Goal: Task Accomplishment & Management: Complete application form

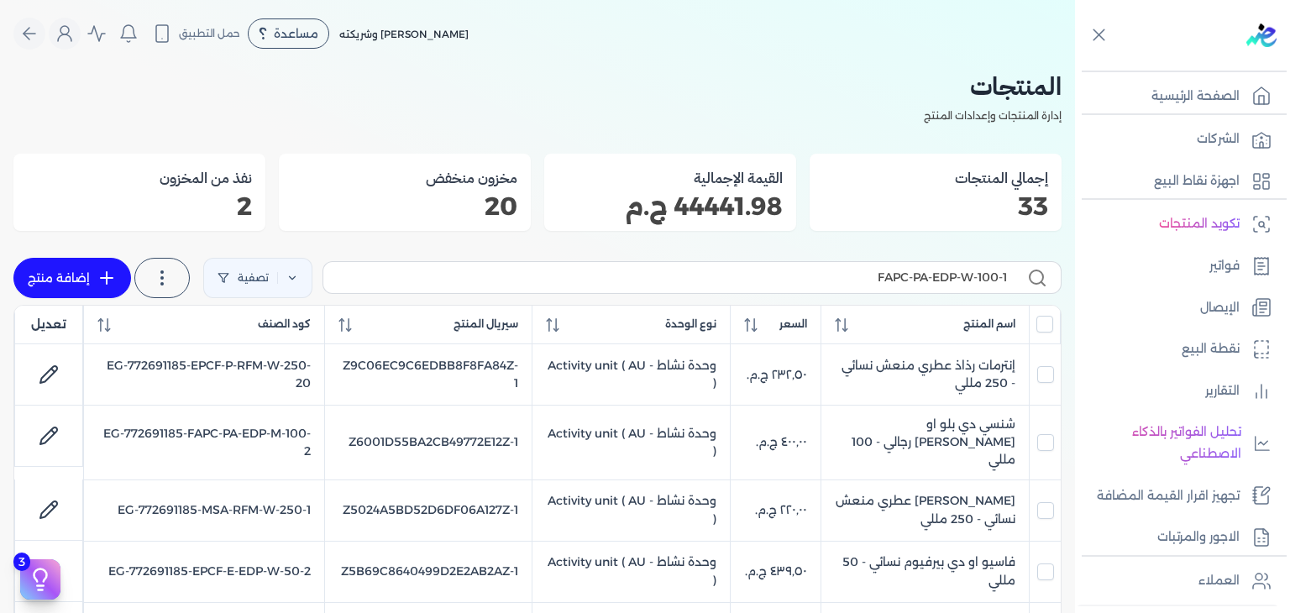
scroll to position [84, 0]
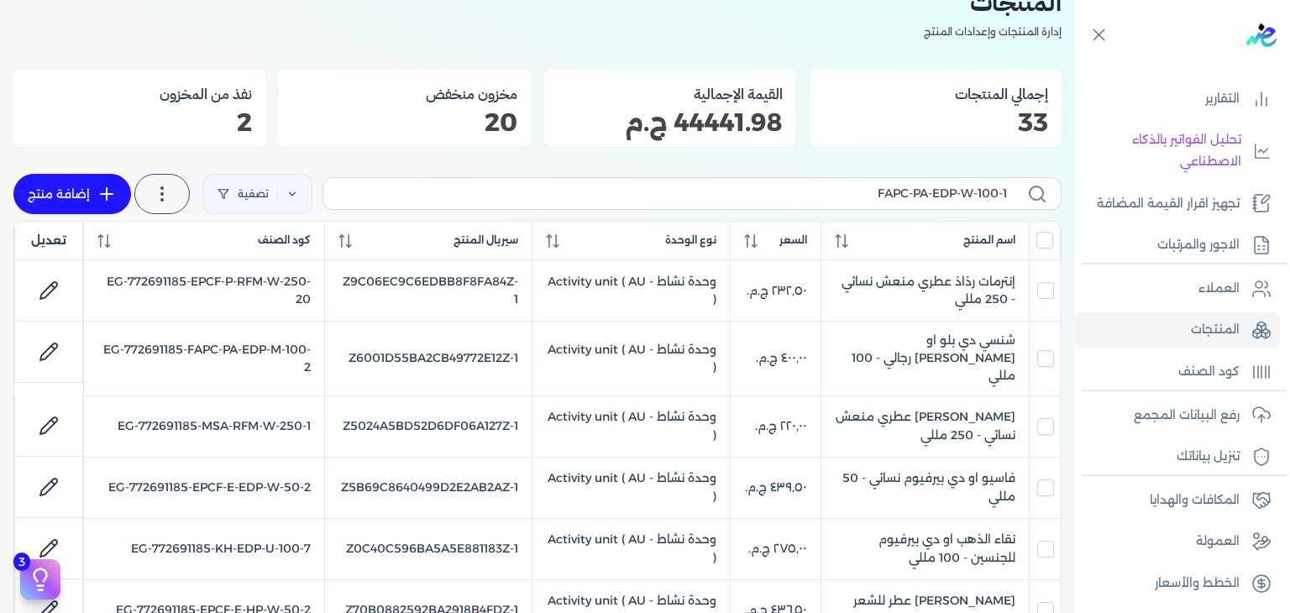
checkbox input "false"
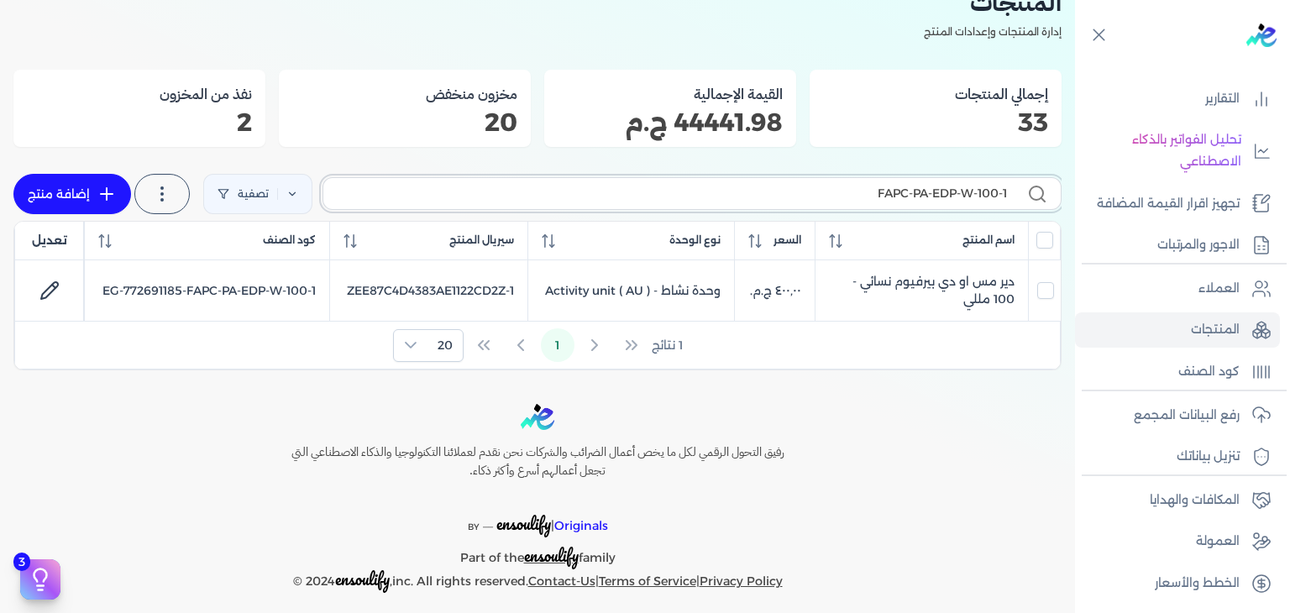
click at [833, 200] on input "FAPC-PA-EDP-W-100-1" at bounding box center [672, 194] width 670 height 18
paste input "2"
type input "FAPC-PA-EDP-W-100-2"
checkbox input "false"
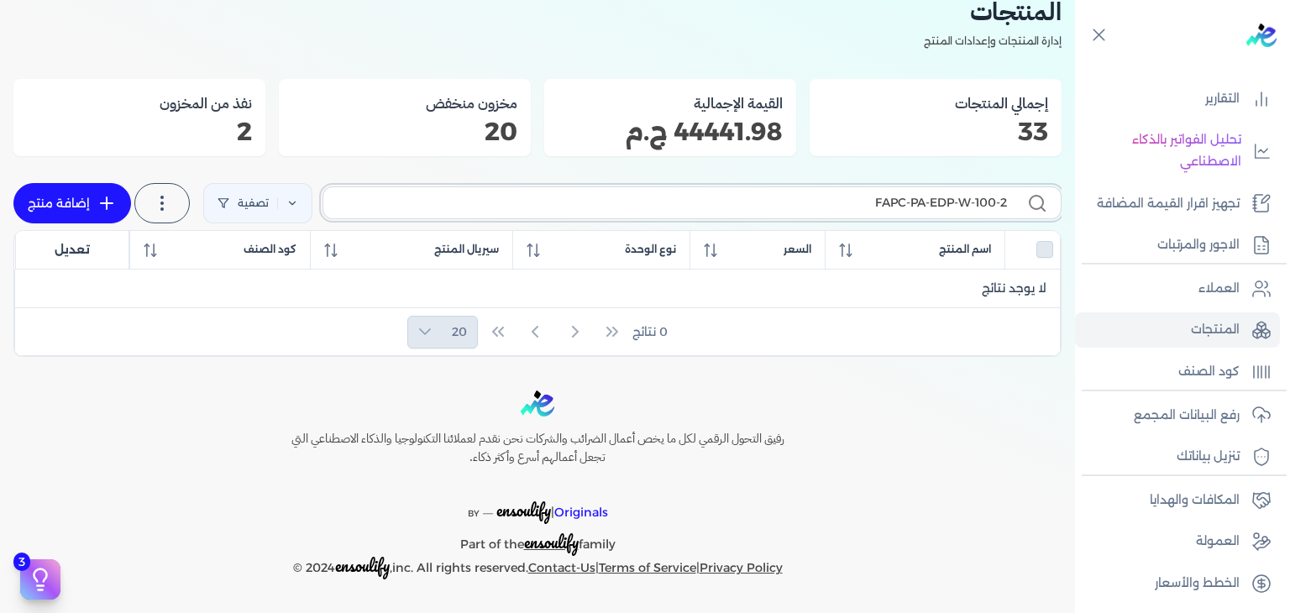
scroll to position [72, 0]
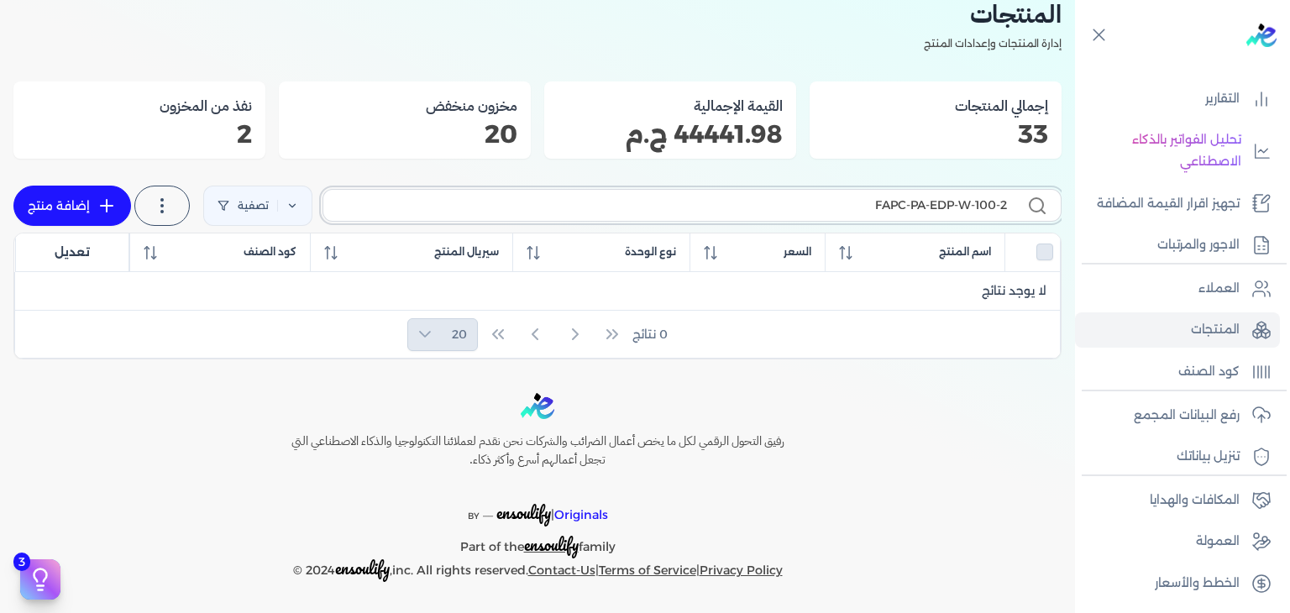
click at [894, 212] on input "FAPC-PA-EDP-W-100-2" at bounding box center [672, 206] width 670 height 18
paste input "3"
type input "FAPC-PA-EDP-W-100-3"
click at [106, 205] on icon at bounding box center [107, 206] width 20 height 20
select select "EGS"
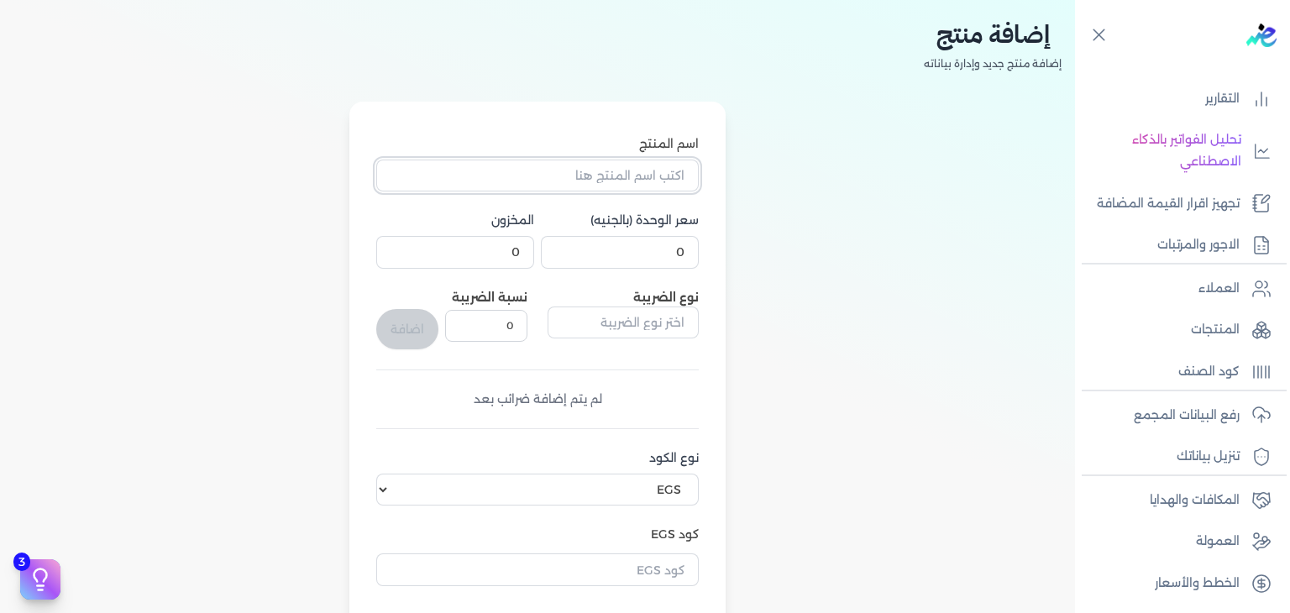
click at [674, 167] on input "اسم المنتج" at bounding box center [537, 176] width 322 height 32
paste input "إزني او دي بيرفيوم نسائي - 100 مللي"
type input "إزني او دي بيرفيوم نسائي - 100 مللي"
click at [668, 255] on input "0" at bounding box center [620, 252] width 158 height 32
paste input "40"
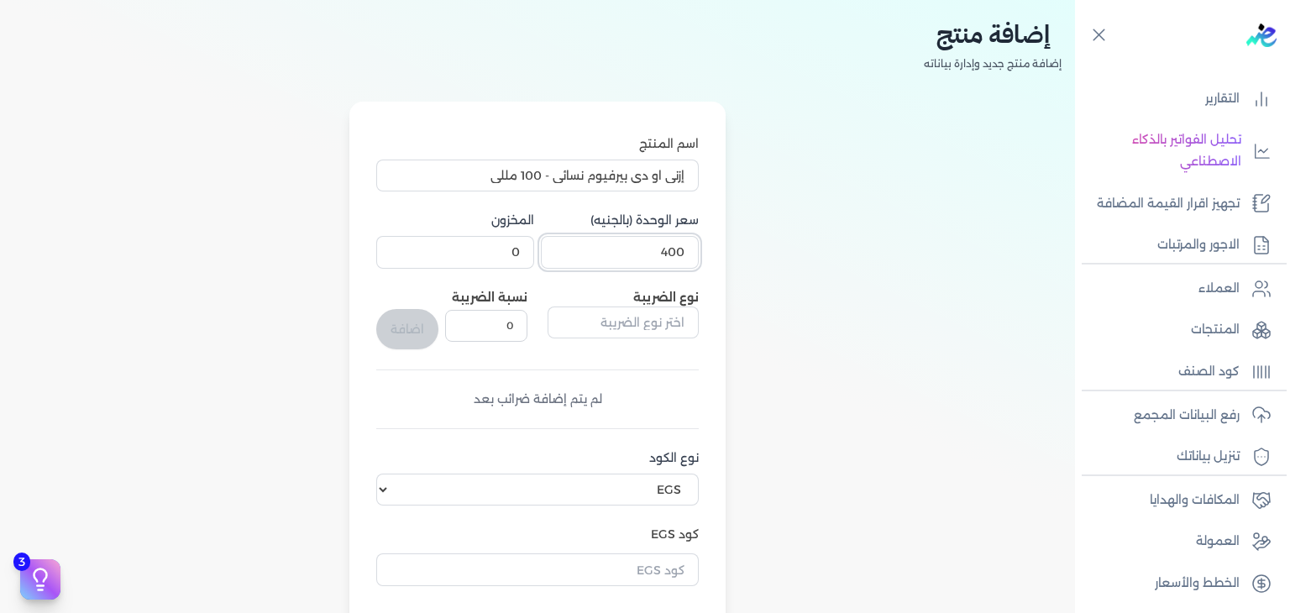
type input "400"
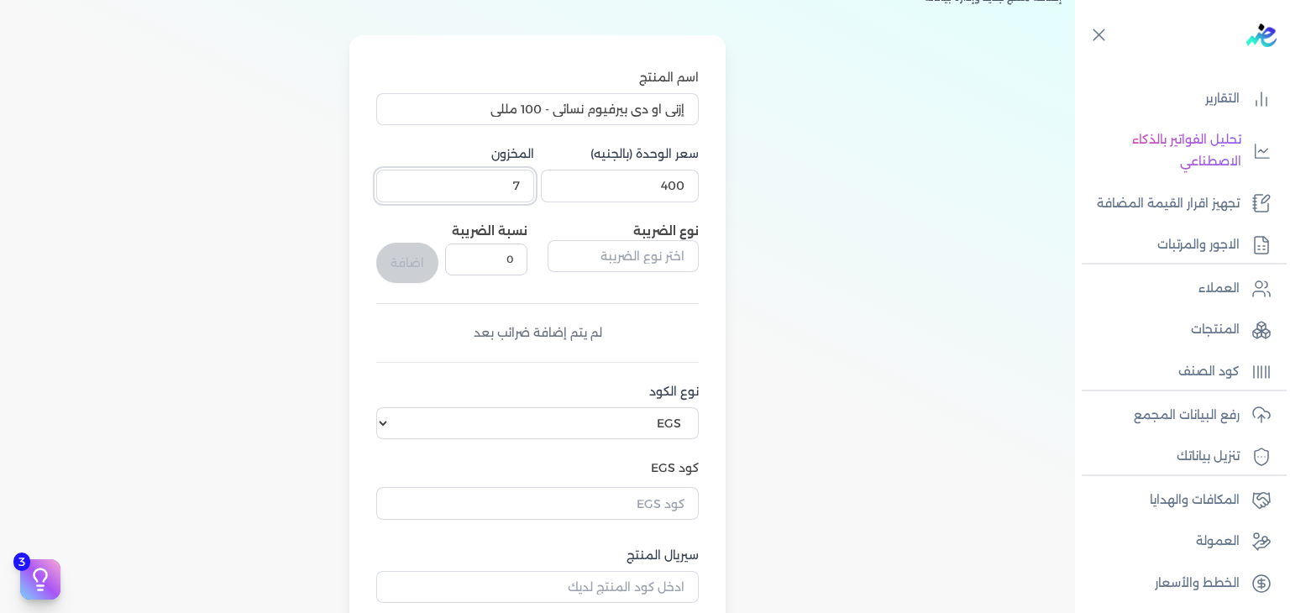
scroll to position [240, 0]
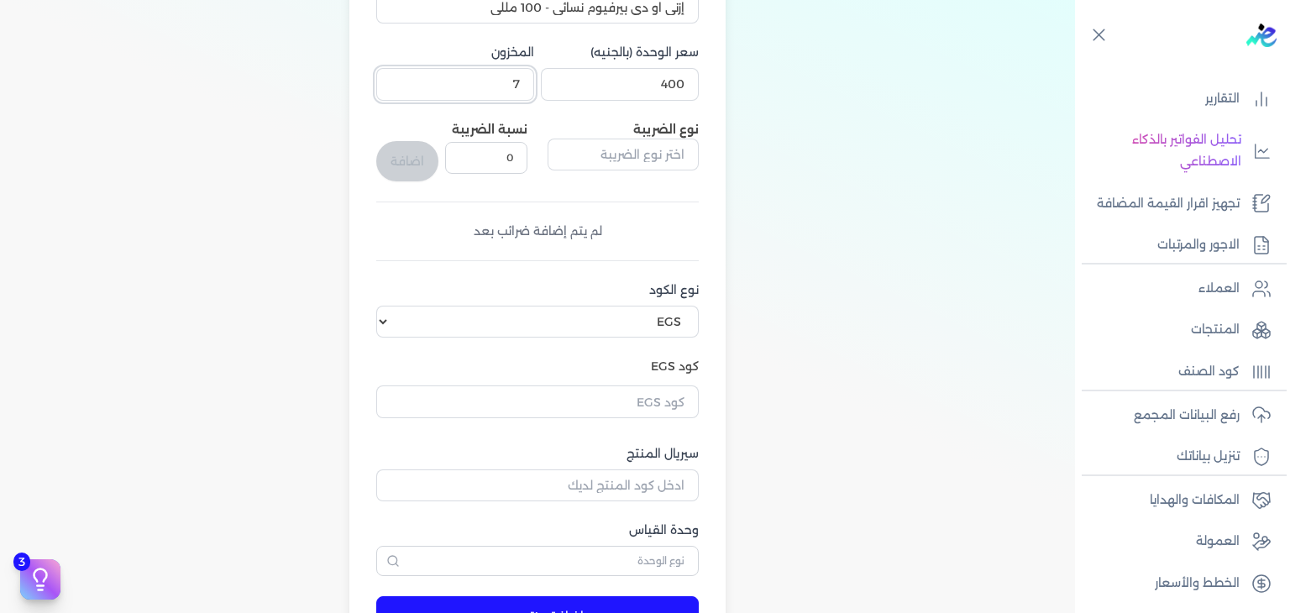
type input "7"
click at [635, 391] on input "text" at bounding box center [537, 401] width 322 height 32
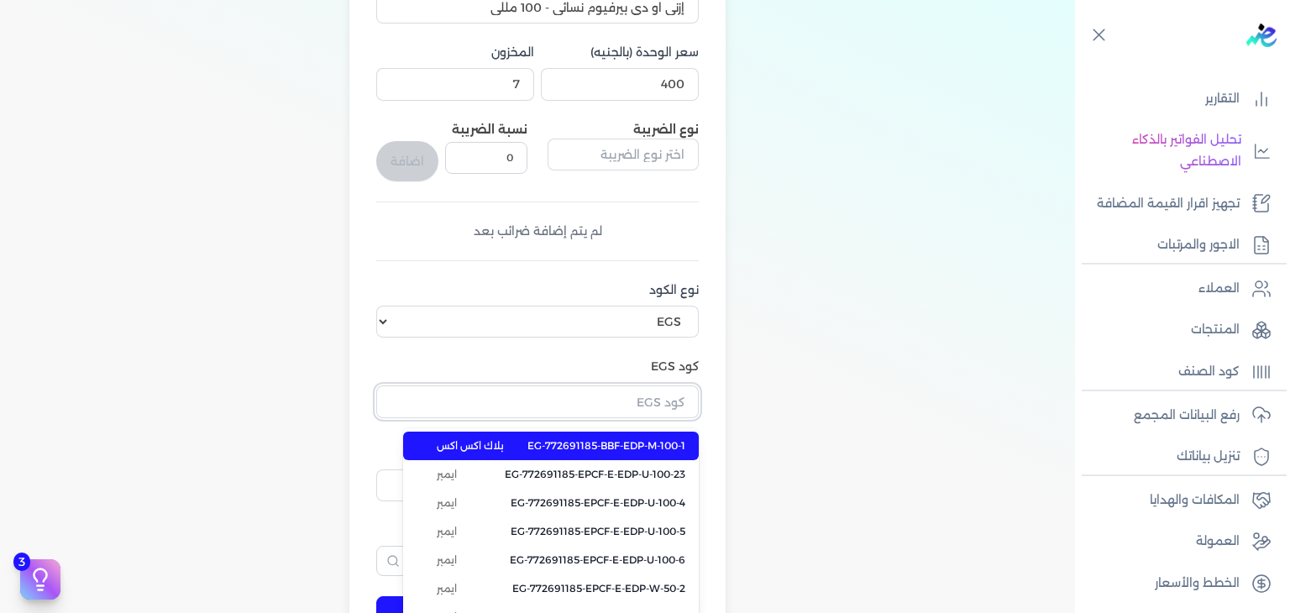
paste input "EG-772691185-FAPC-PA-EDP-W-100-3"
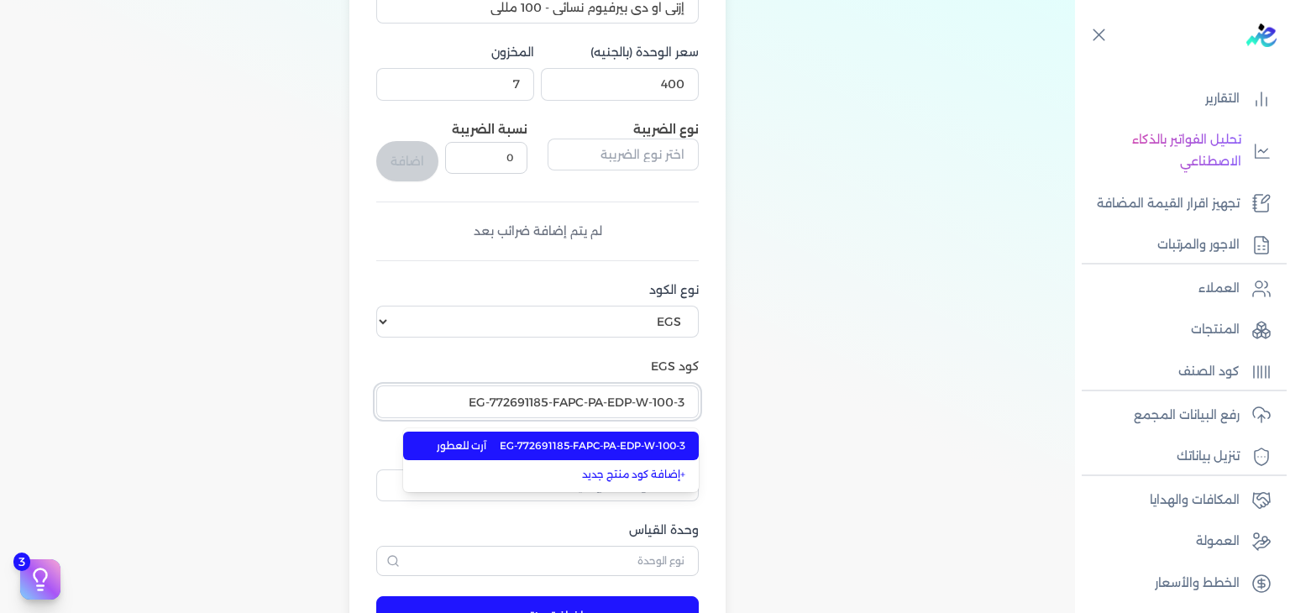
type input "EG-772691185-FAPC-PA-EDP-W-100-3"
click at [608, 446] on span "EG-772691185-FAPC-PA-EDP-W-100-3" at bounding box center [593, 445] width 186 height 15
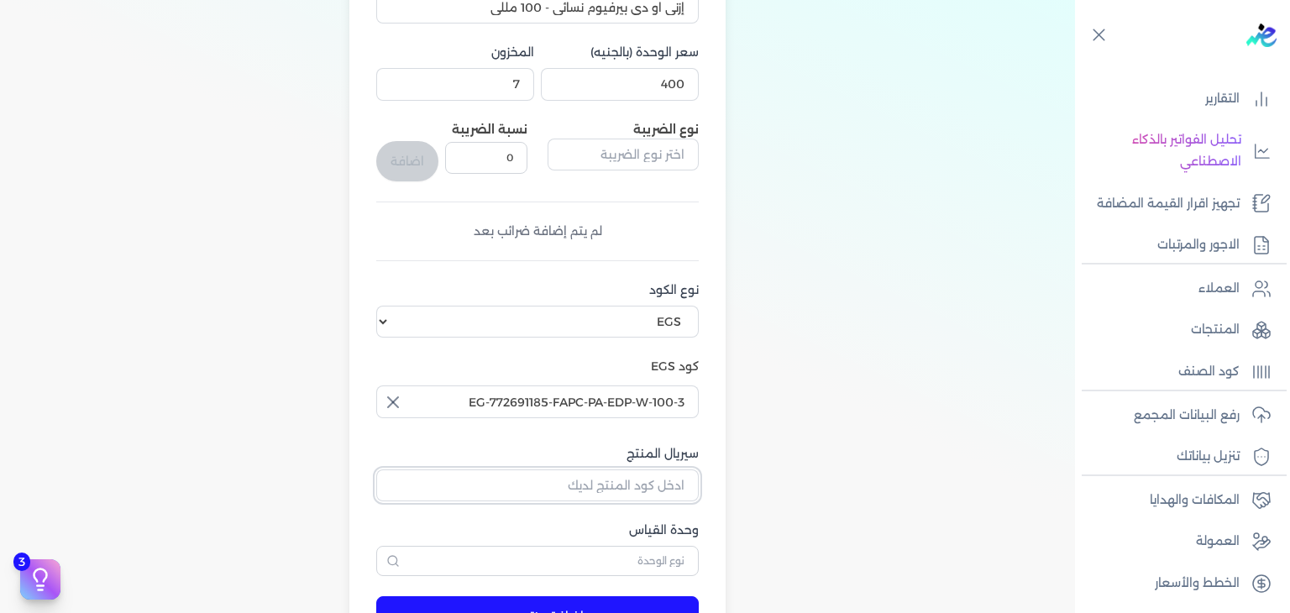
click at [643, 495] on input "سيريال المنتج" at bounding box center [537, 485] width 322 height 32
paste input "ZC6764DCC46BD5B1EF8D3Z-1"
type input "ZC6764DCC46BD5B1EF8D3Z-1"
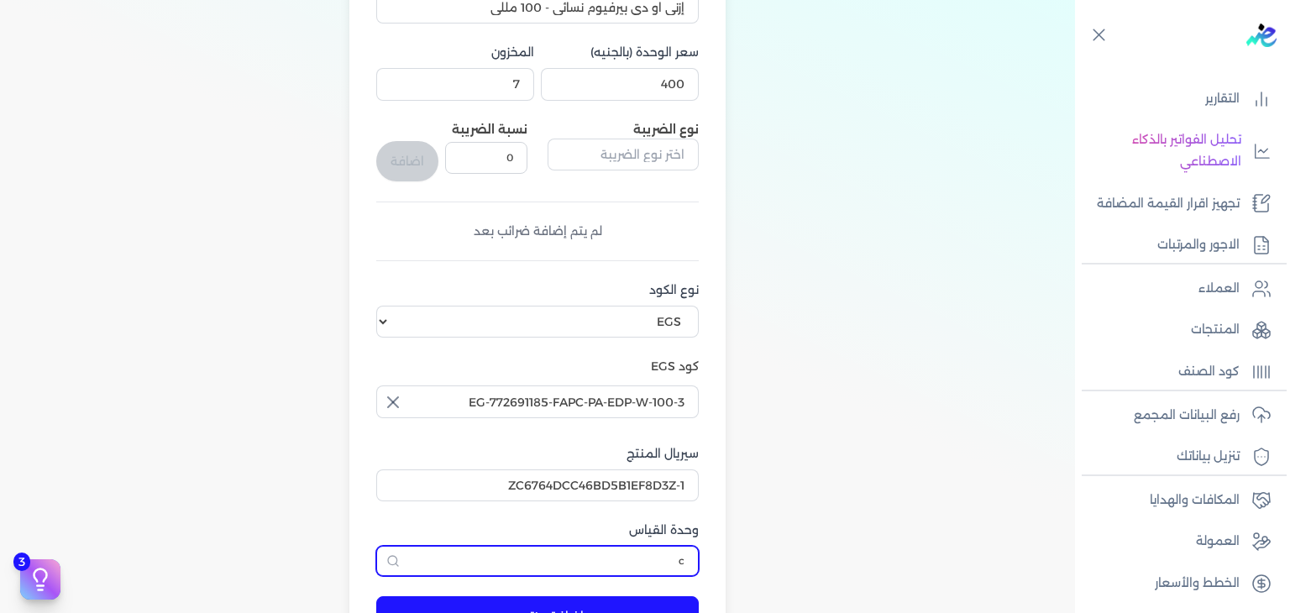
scroll to position [253, 0]
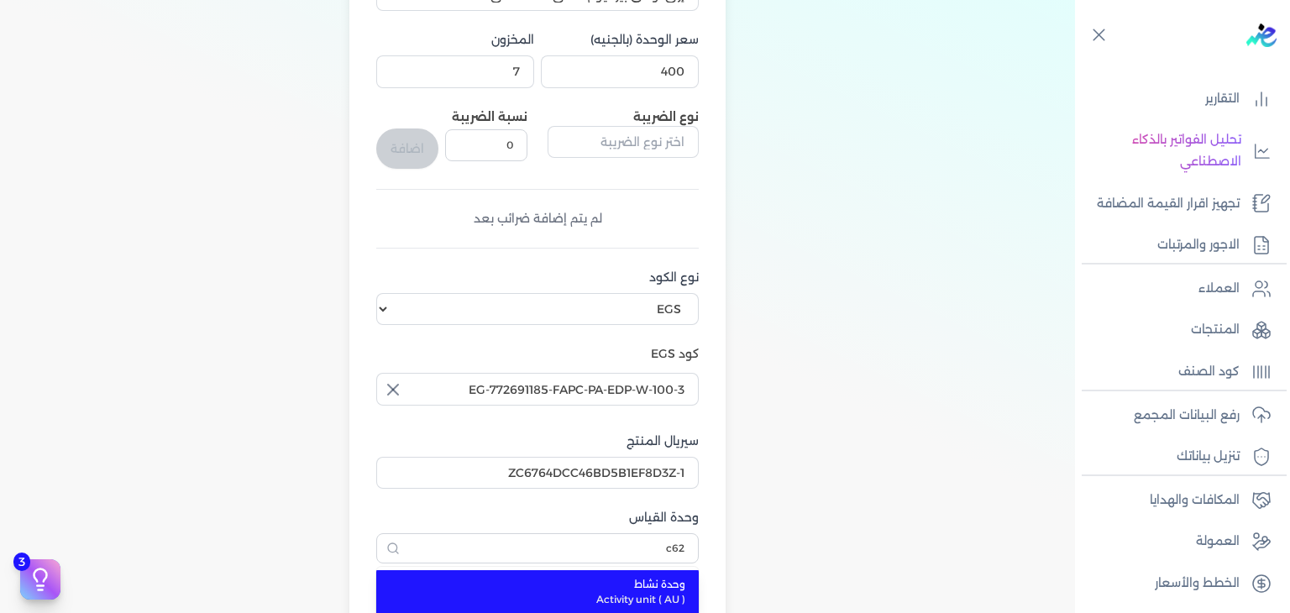
click at [601, 579] on span "وحدة نشاط" at bounding box center [547, 584] width 275 height 15
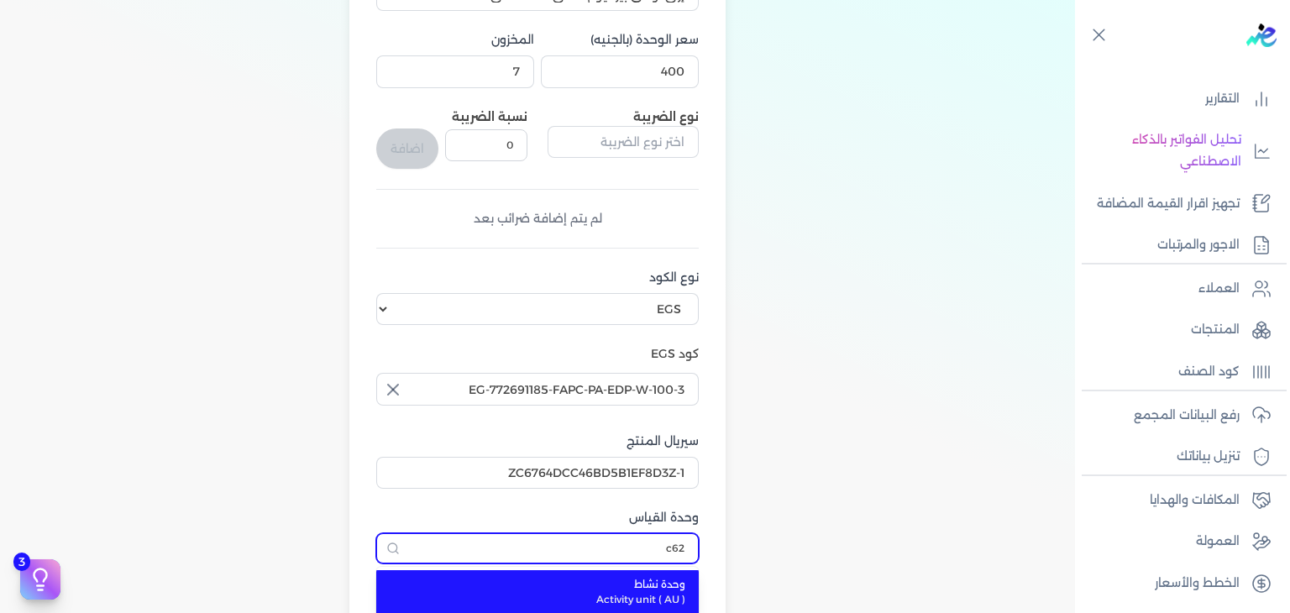
type input "وحدة نشاط"
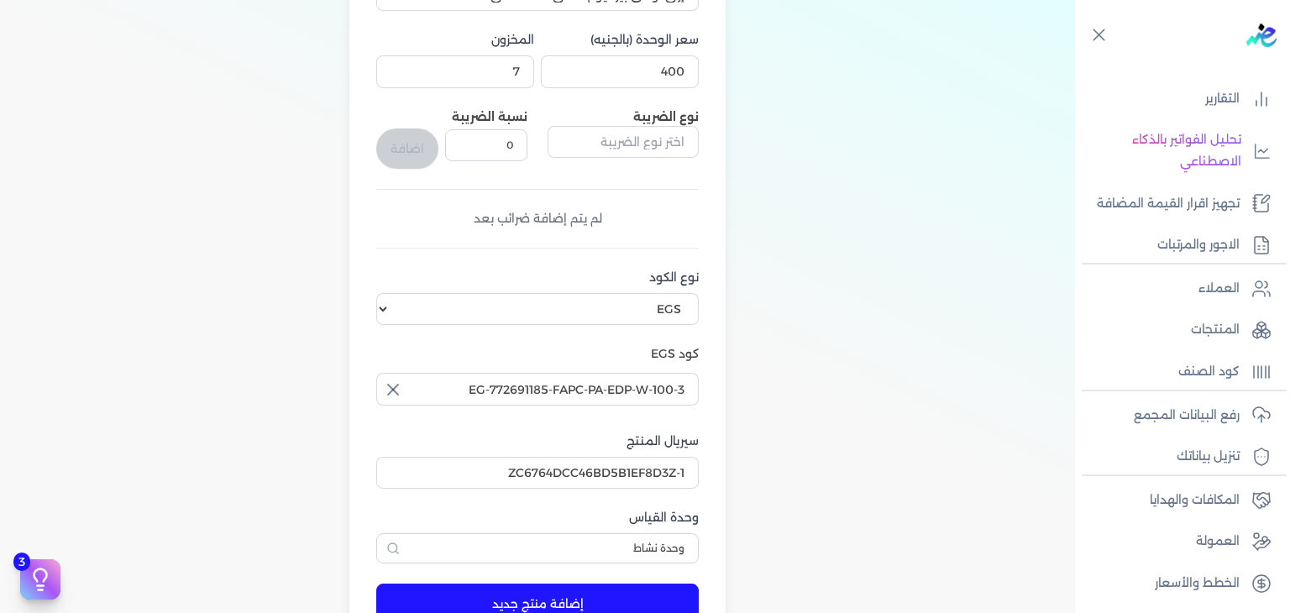
click at [676, 606] on button "إضافة منتج جديد" at bounding box center [537, 604] width 322 height 40
click at [612, 599] on button "إضافة منتج جديد" at bounding box center [537, 604] width 322 height 40
click at [579, 595] on button "إضافة منتج جديد" at bounding box center [537, 604] width 322 height 40
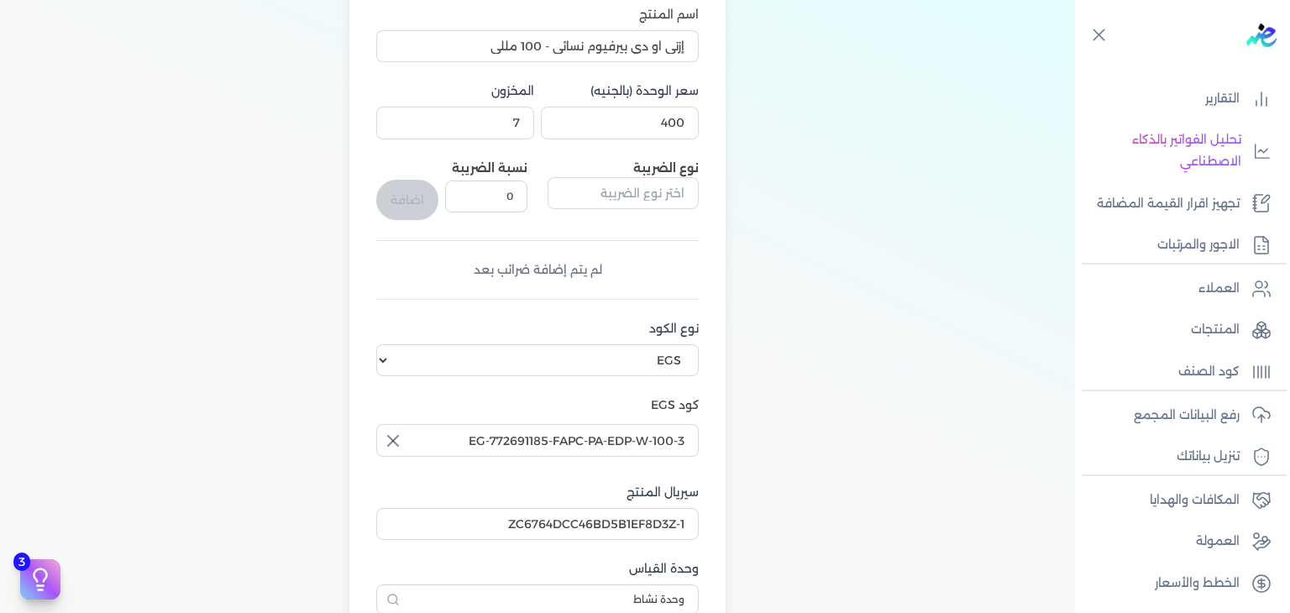
scroll to position [420, 0]
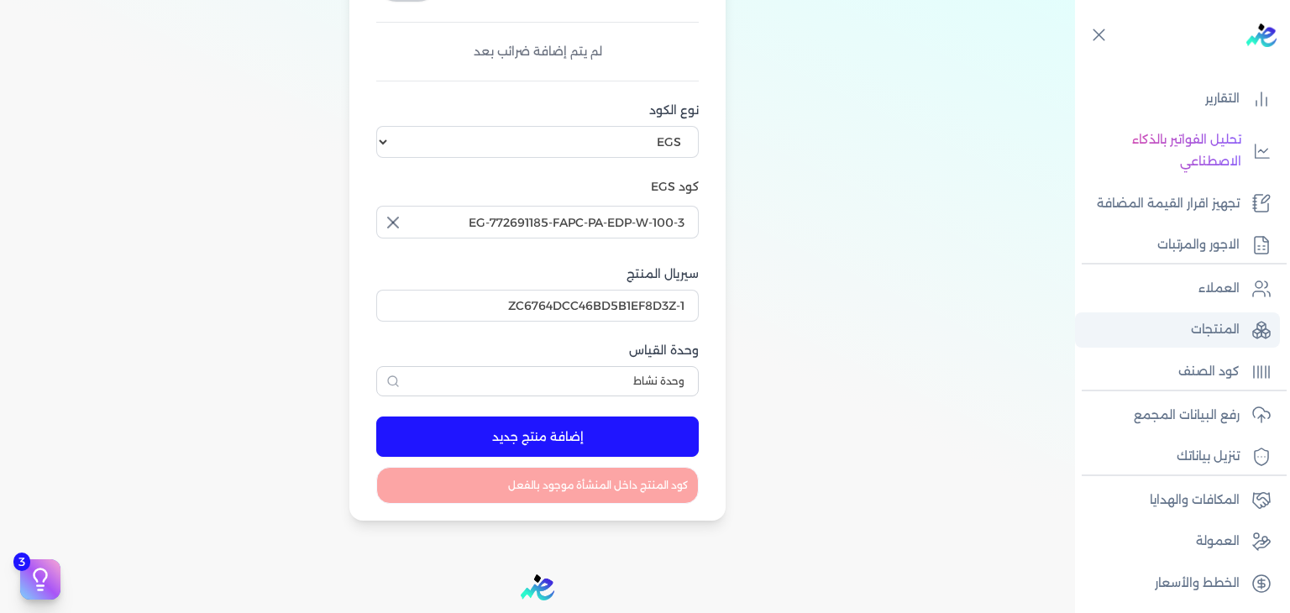
click at [1223, 340] on link "المنتجات" at bounding box center [1177, 329] width 205 height 35
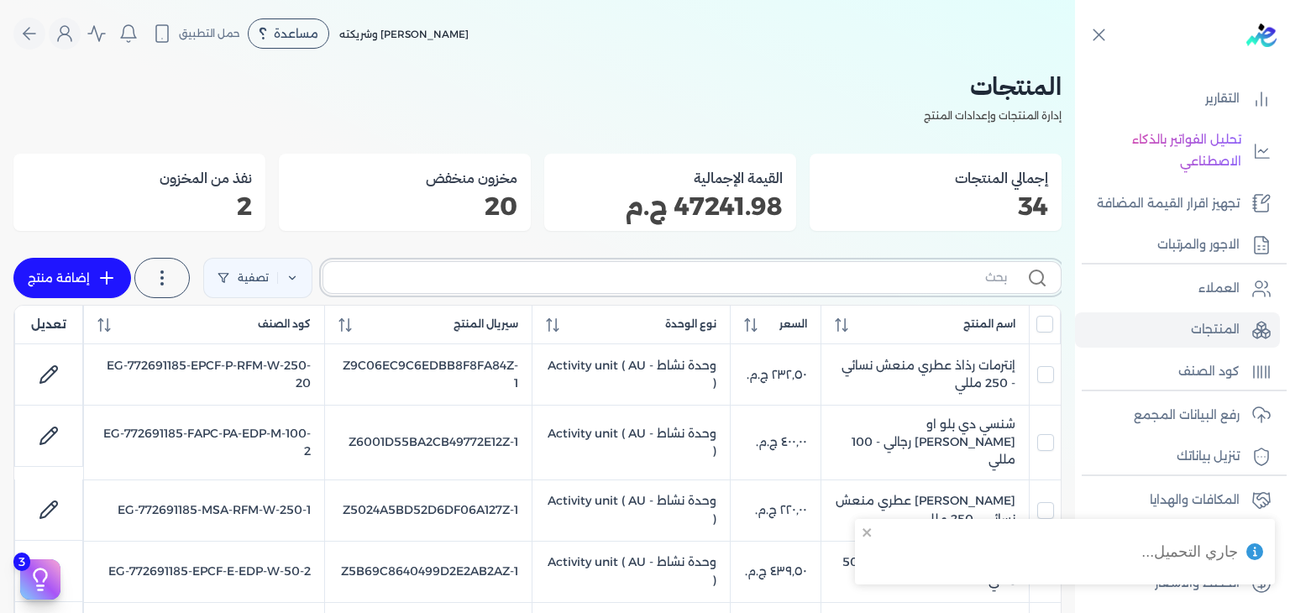
click at [917, 281] on input "text" at bounding box center [672, 278] width 670 height 18
paste input "FAPC-PA-EDP-W-100-4"
type input "FAPC-PA-EDP-W-100-4"
checkbox input "false"
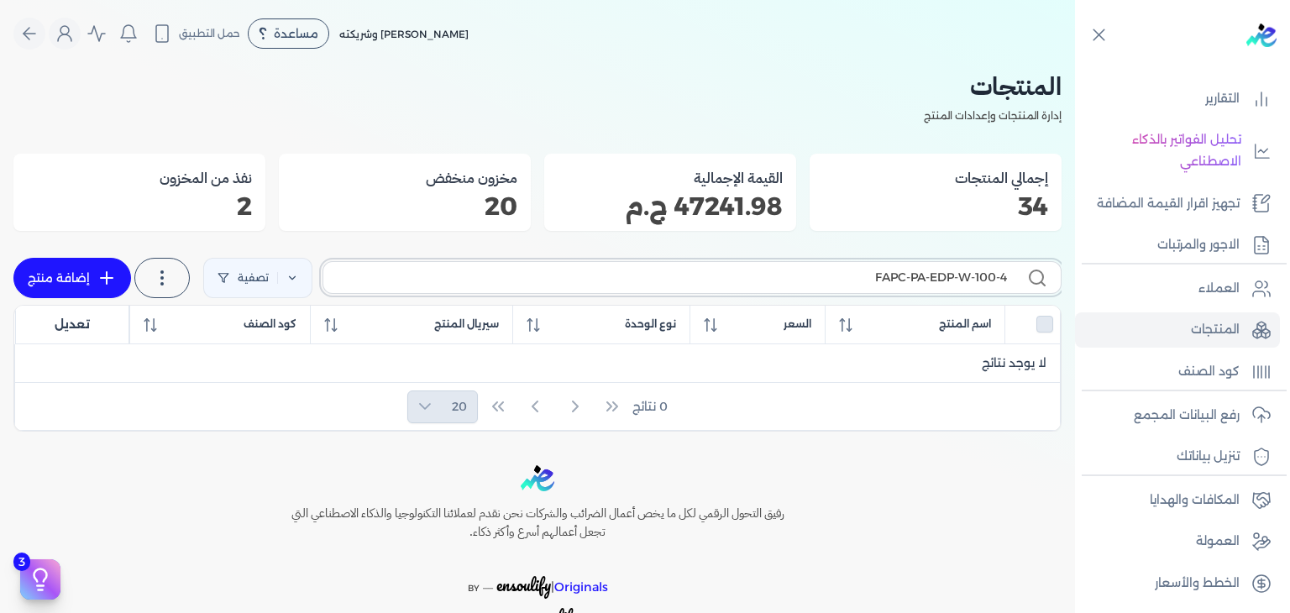
type input "FAPC-PA-EDP-W-100-"
checkbox input "false"
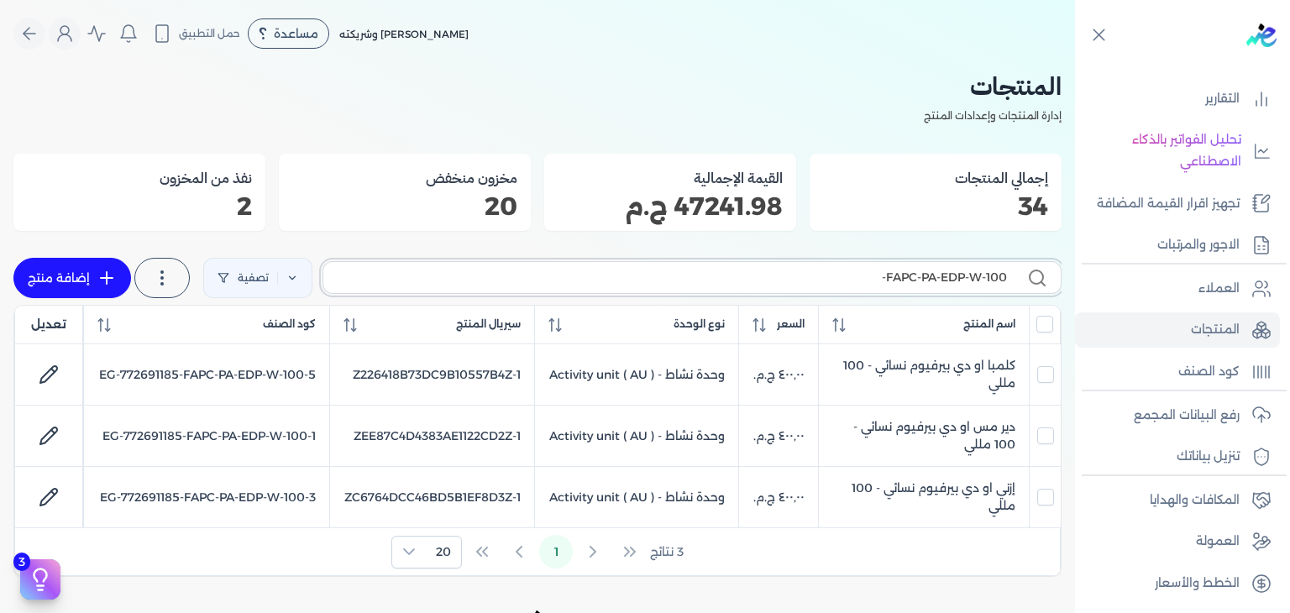
type input "FAPC-PA-EDP-W-100-3"
checkbox input "false"
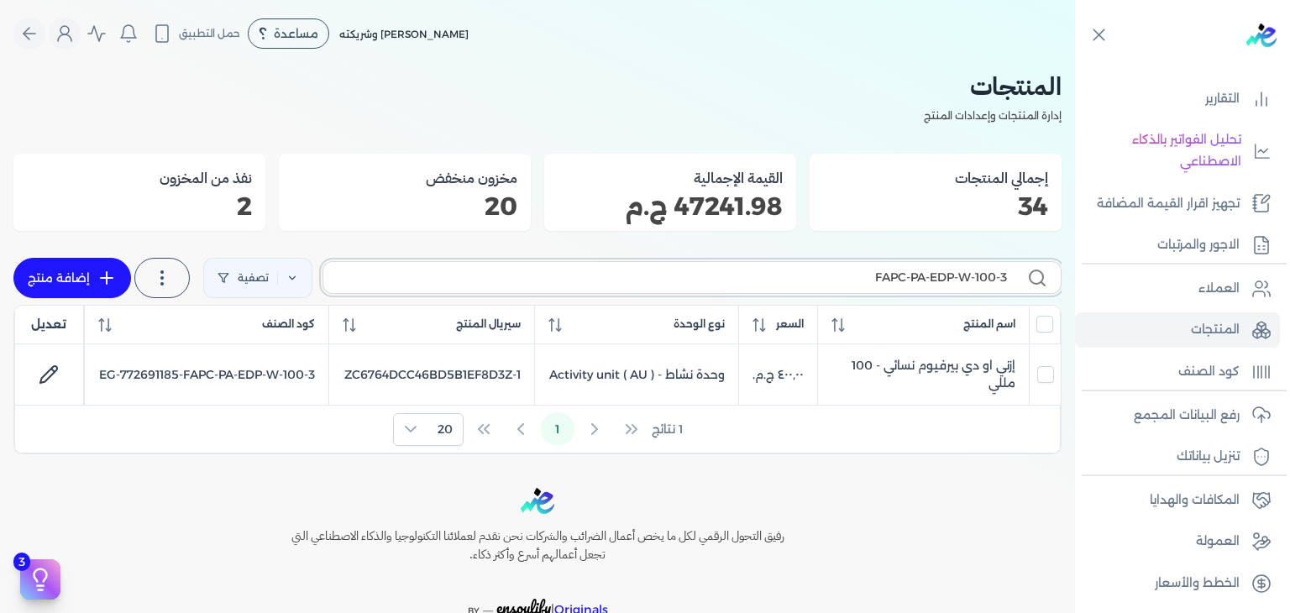
type input "FAPC-PA-EDP-W-100-"
checkbox input "false"
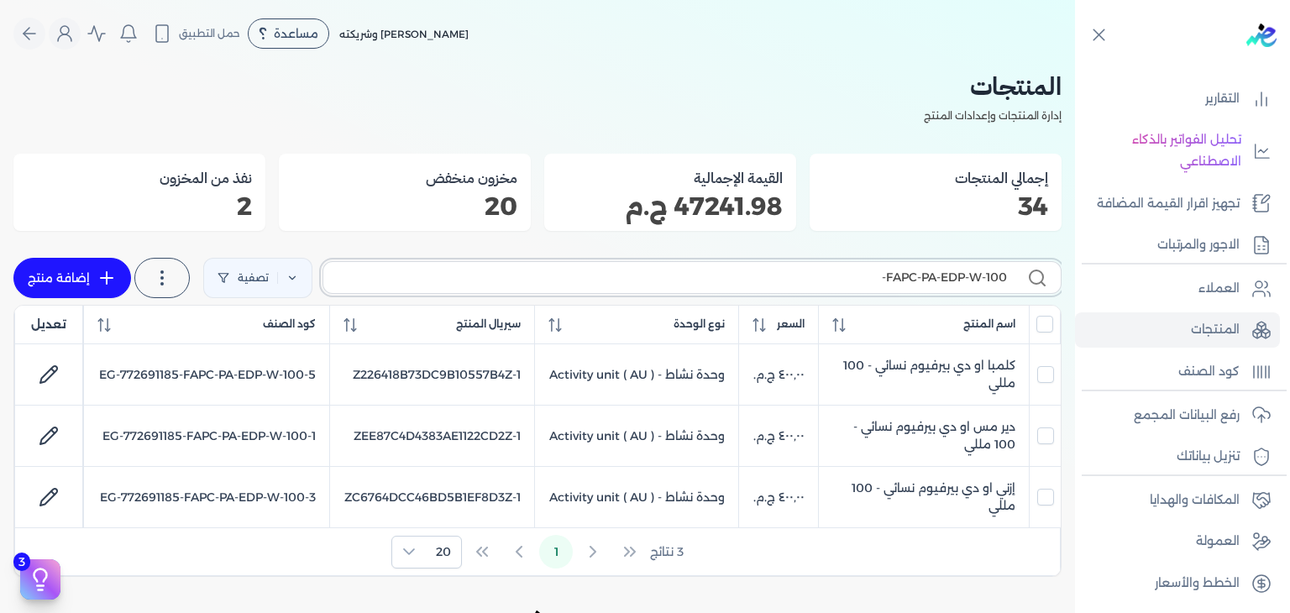
type input "FAPC-PA-EDP-W-100-"
click at [64, 266] on link "إضافة منتج" at bounding box center [72, 278] width 118 height 40
select select "EGS"
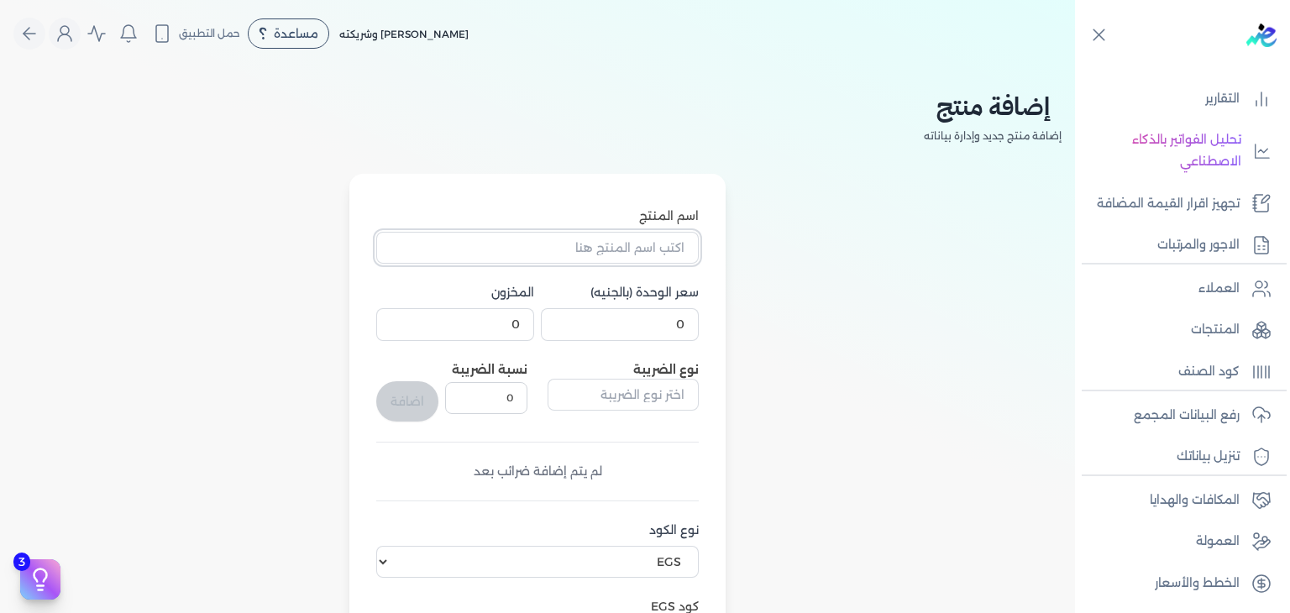
click at [657, 244] on input "اسم المنتج" at bounding box center [537, 248] width 322 height 32
paste input "[PERSON_NAME] او دي بيرفيوم نسائي - 100 مللي"
type input "[PERSON_NAME] او دي بيرفيوم نسائي - 100 مللي"
type input "400"
click at [508, 320] on input "0" at bounding box center [455, 324] width 158 height 32
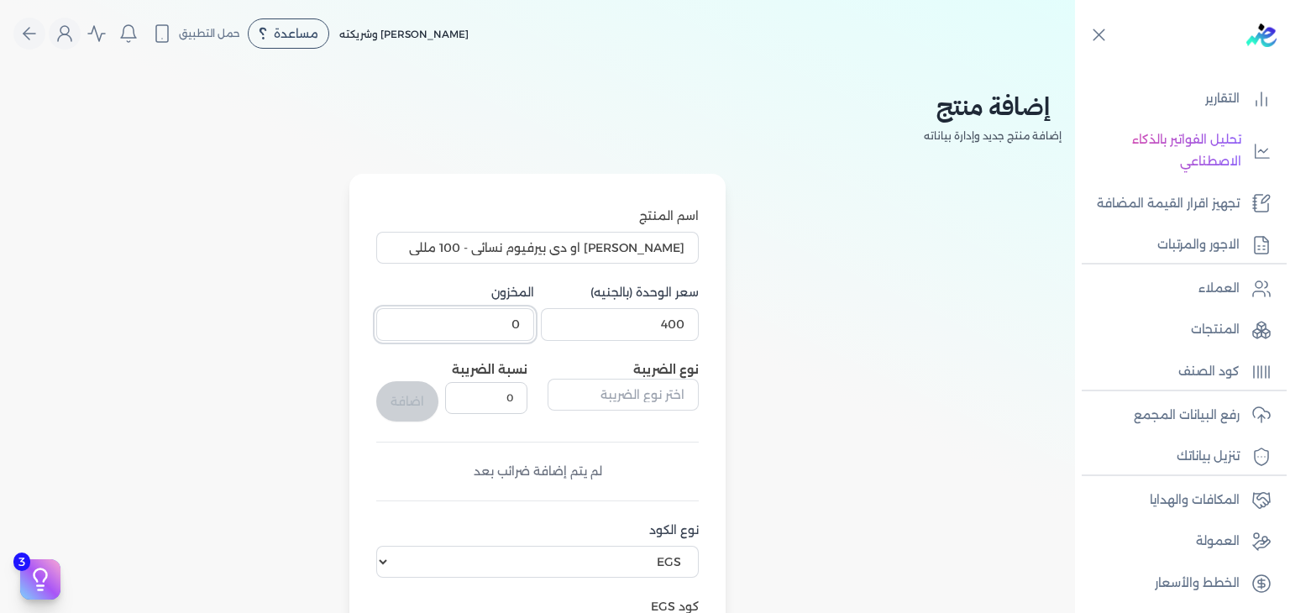
click at [508, 320] on input "0" at bounding box center [455, 324] width 158 height 32
click at [649, 327] on input "400" at bounding box center [620, 324] width 158 height 32
click at [499, 327] on input "0" at bounding box center [455, 324] width 158 height 32
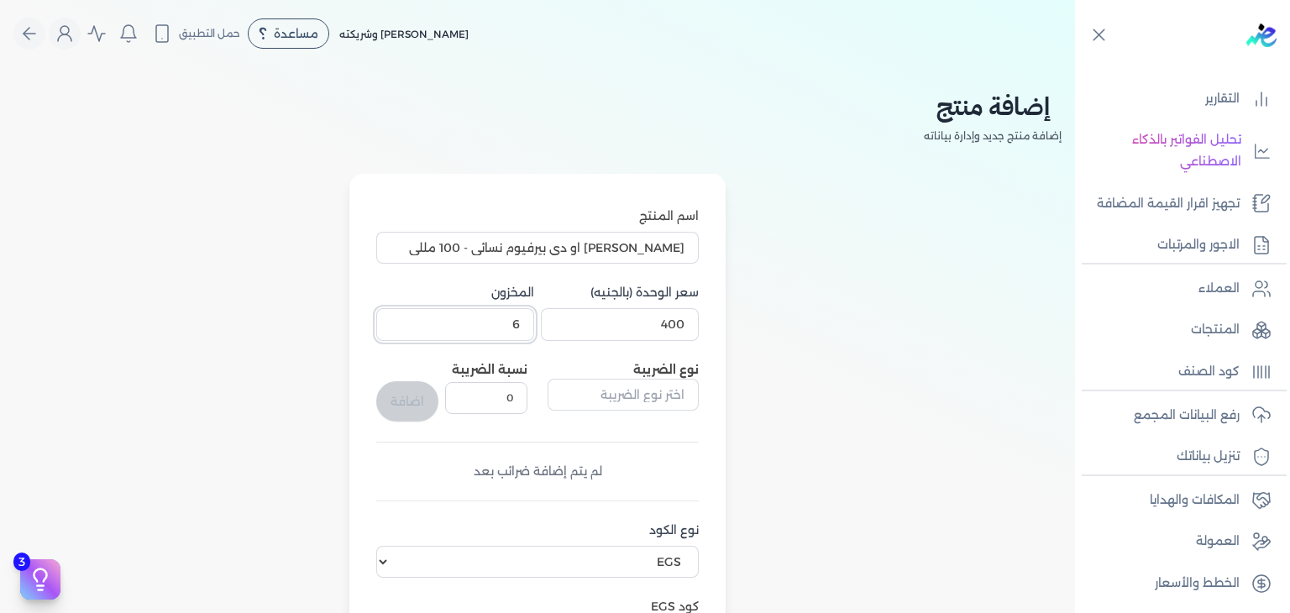
scroll to position [336, 0]
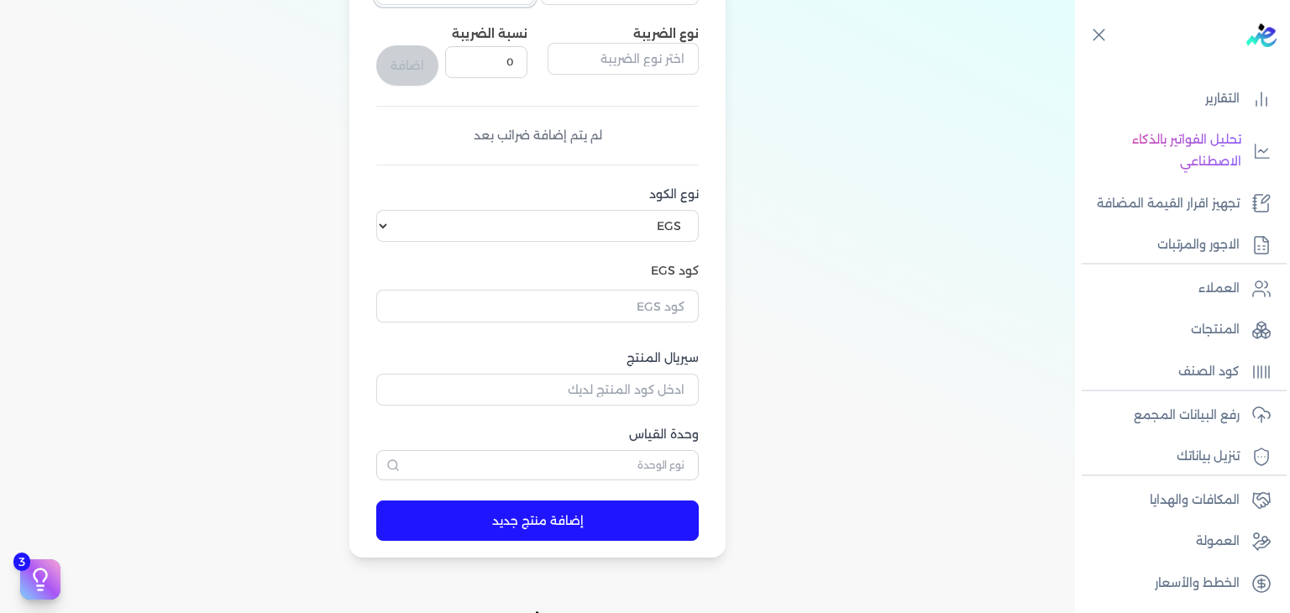
type input "6"
click at [624, 309] on input "text" at bounding box center [537, 306] width 322 height 32
paste input "EG-772691185-FAPC-PA-EDP-W-100-4"
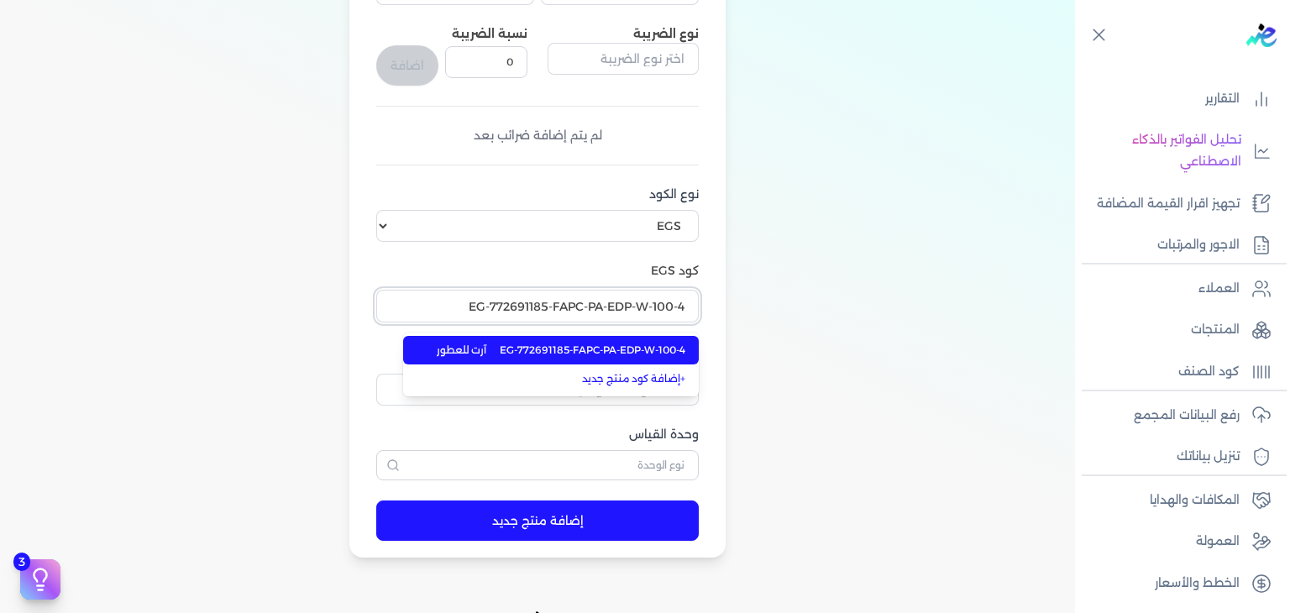
type input "EG-772691185-FAPC-PA-EDP-W-100-4"
click at [605, 348] on span "EG-772691185-FAPC-PA-EDP-W-100-4" at bounding box center [593, 350] width 186 height 15
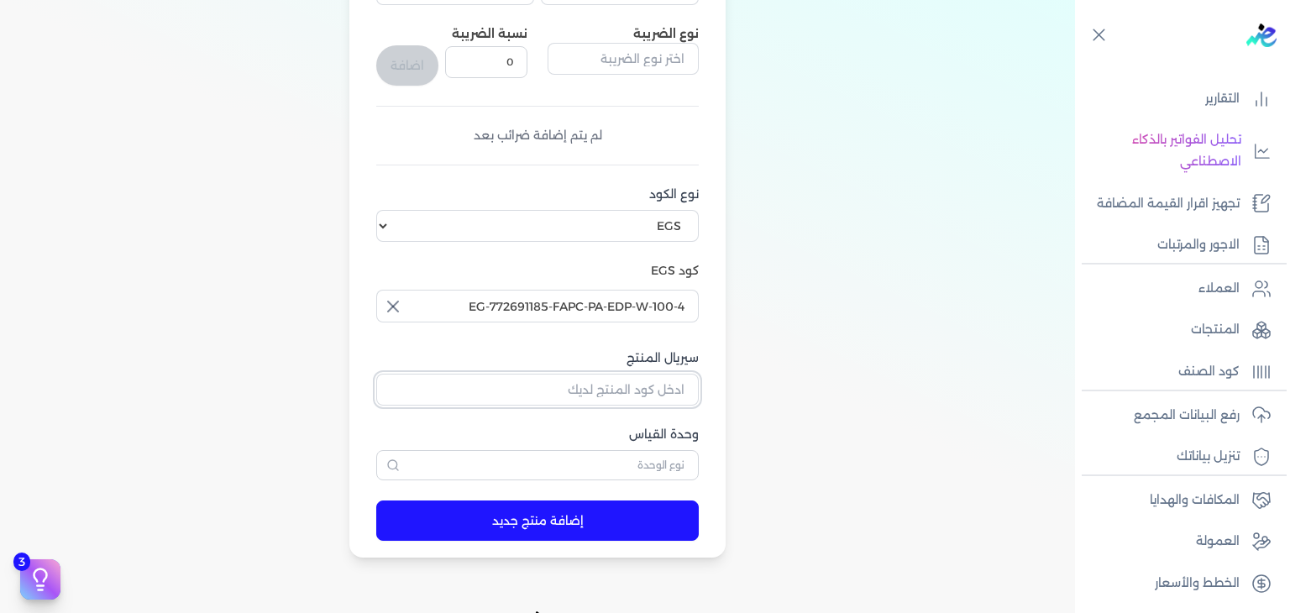
click at [616, 387] on input "سيريال المنتج" at bounding box center [537, 390] width 322 height 32
paste input "Z8F4BFC6830A265434AECZ-1"
type input "Z8F4BFC6830A265434AECZ-1"
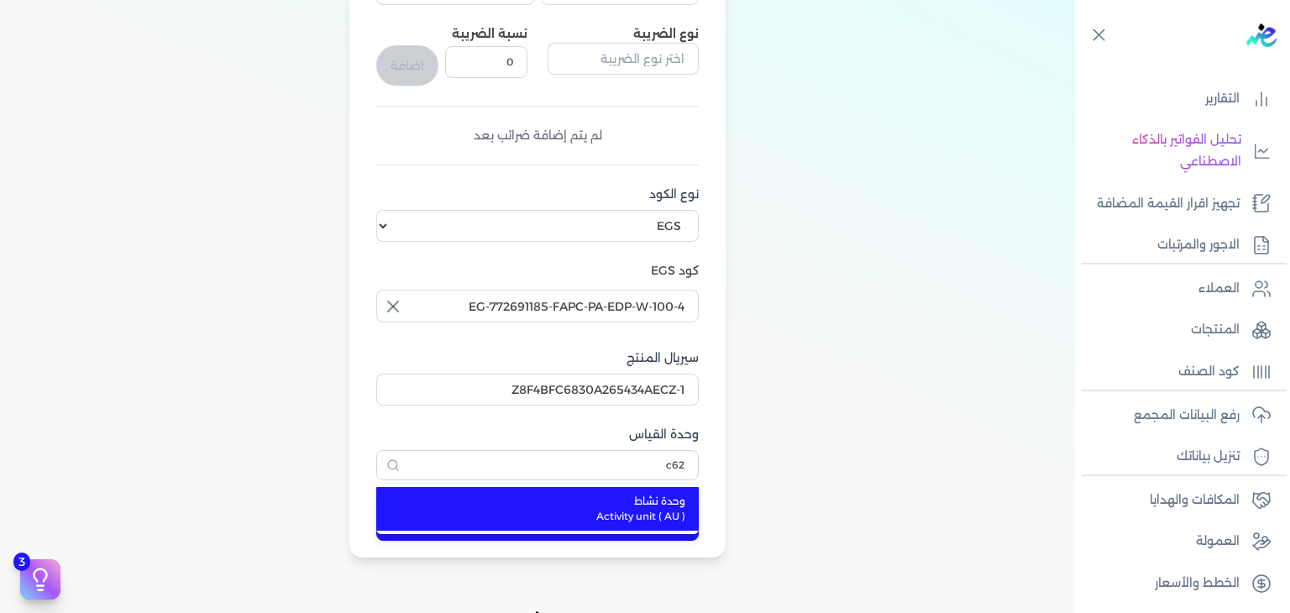
click at [637, 518] on span "Activity unit ( AU )" at bounding box center [547, 516] width 275 height 15
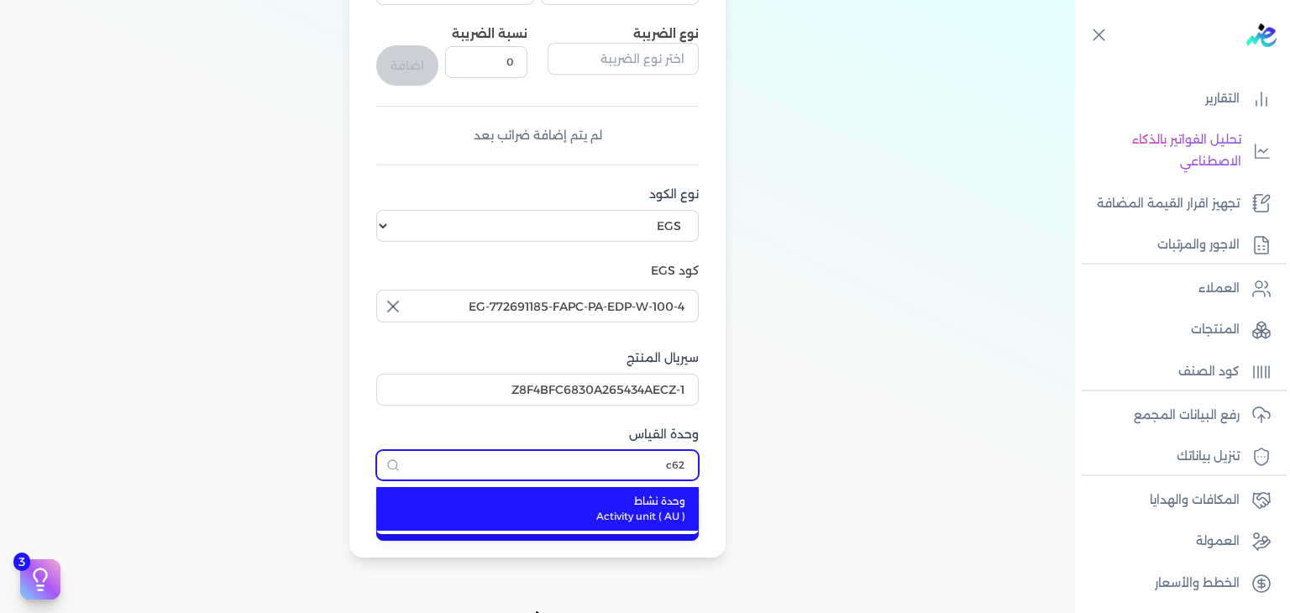
type input "وحدة نشاط"
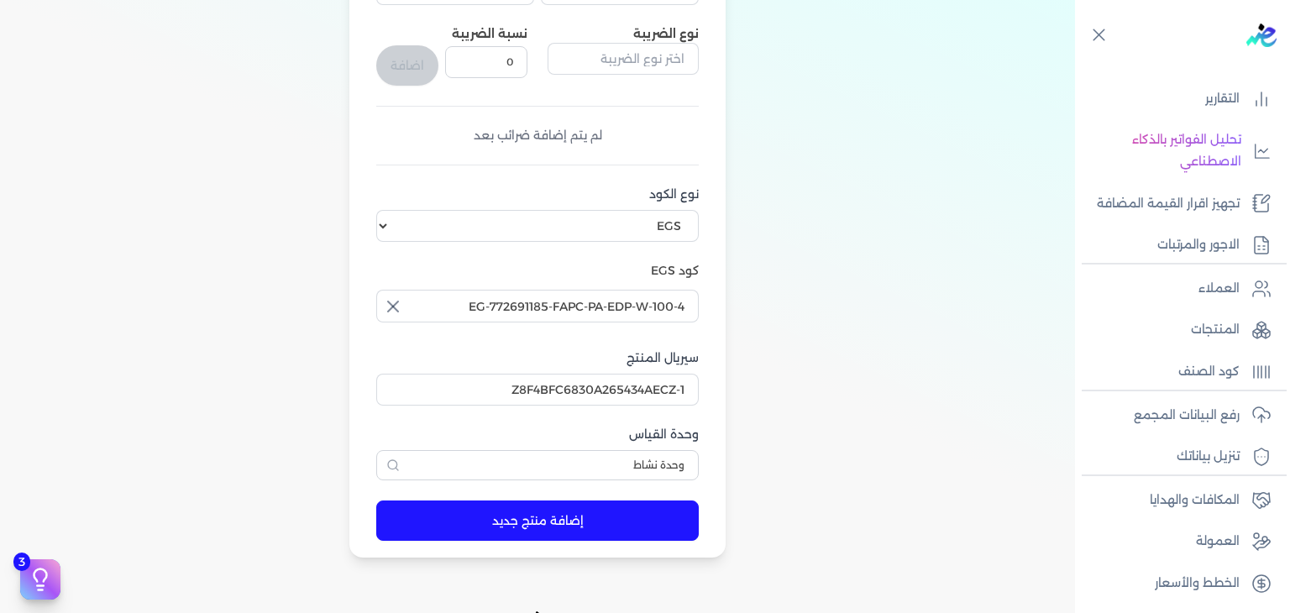
click at [651, 526] on button "إضافة منتج جديد" at bounding box center [537, 521] width 322 height 40
click at [1219, 344] on link "المنتجات" at bounding box center [1177, 329] width 205 height 35
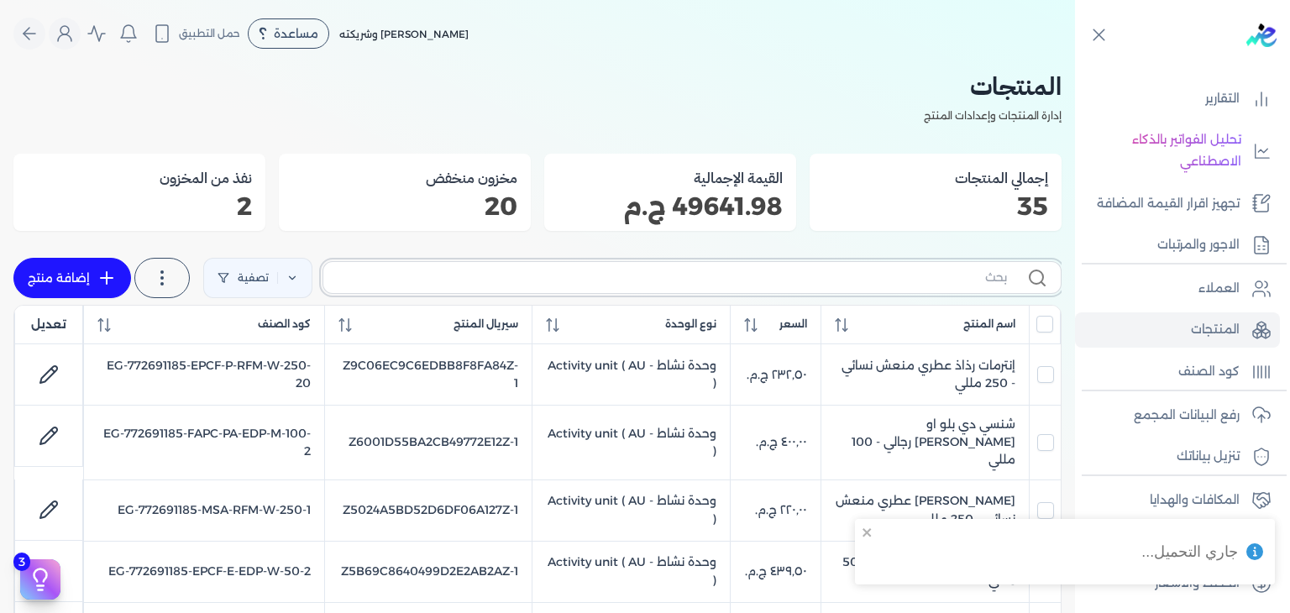
click at [899, 270] on input "text" at bounding box center [672, 278] width 670 height 18
paste input "Z8F4BFC6830A265434AECZ-1"
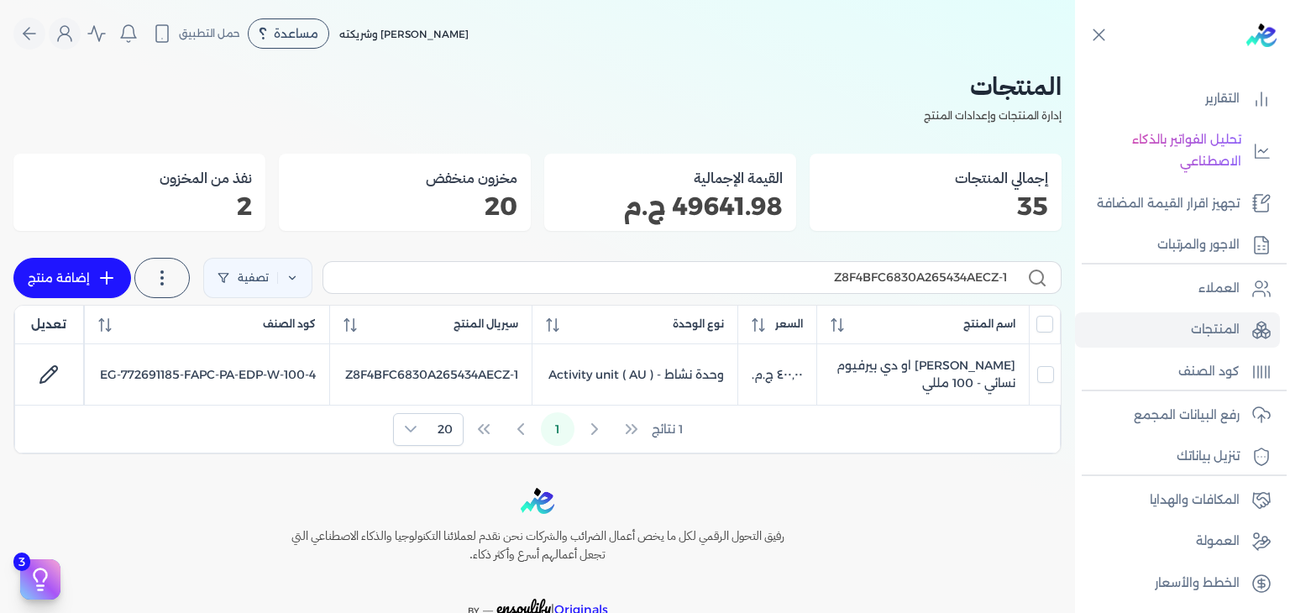
click at [941, 267] on label "Z8F4BFC6830A265434AECZ-1" at bounding box center [691, 277] width 739 height 32
click at [941, 269] on input "Z8F4BFC6830A265434AECZ-1" at bounding box center [672, 278] width 670 height 18
paste input "FAPC-PA-EDP-W-100-4"
type input "FAPC-PA-EDP-W-100-4"
checkbox input "false"
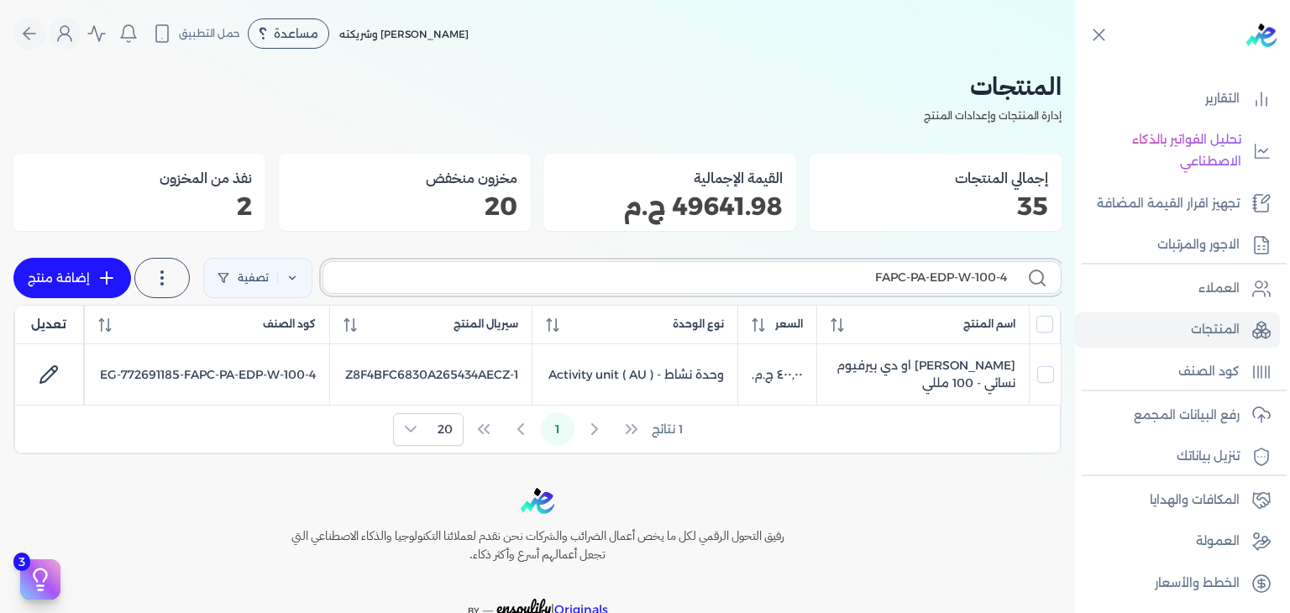
type input "FAPC-PA-EDP-W-100-"
checkbox input "false"
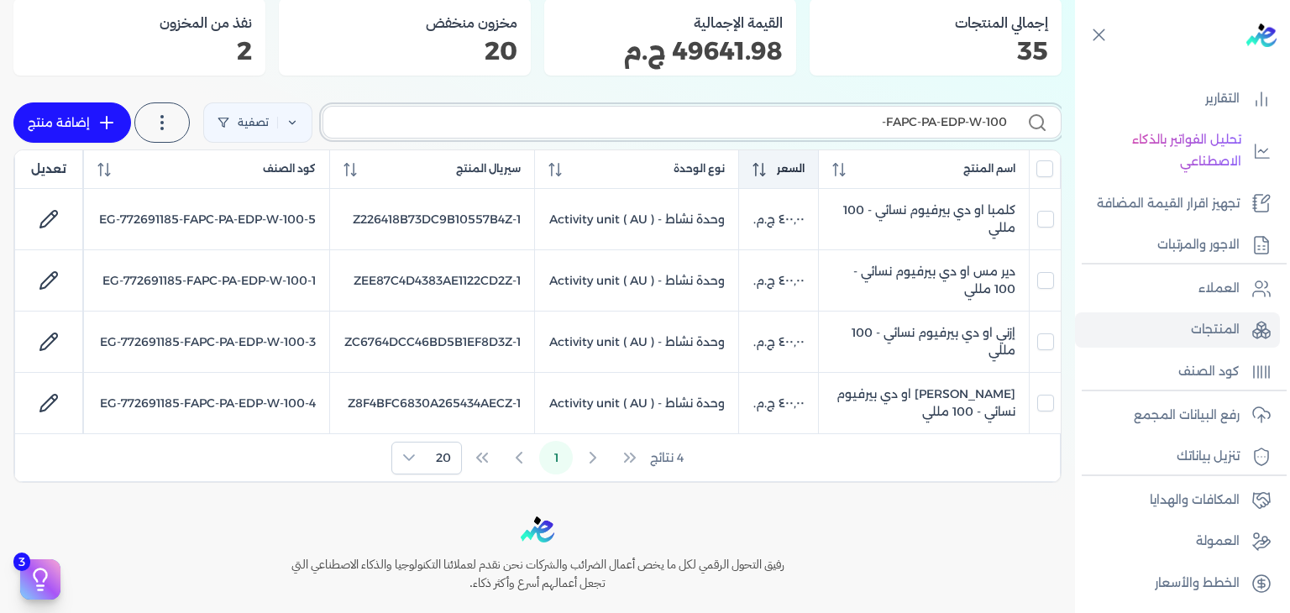
scroll to position [84, 0]
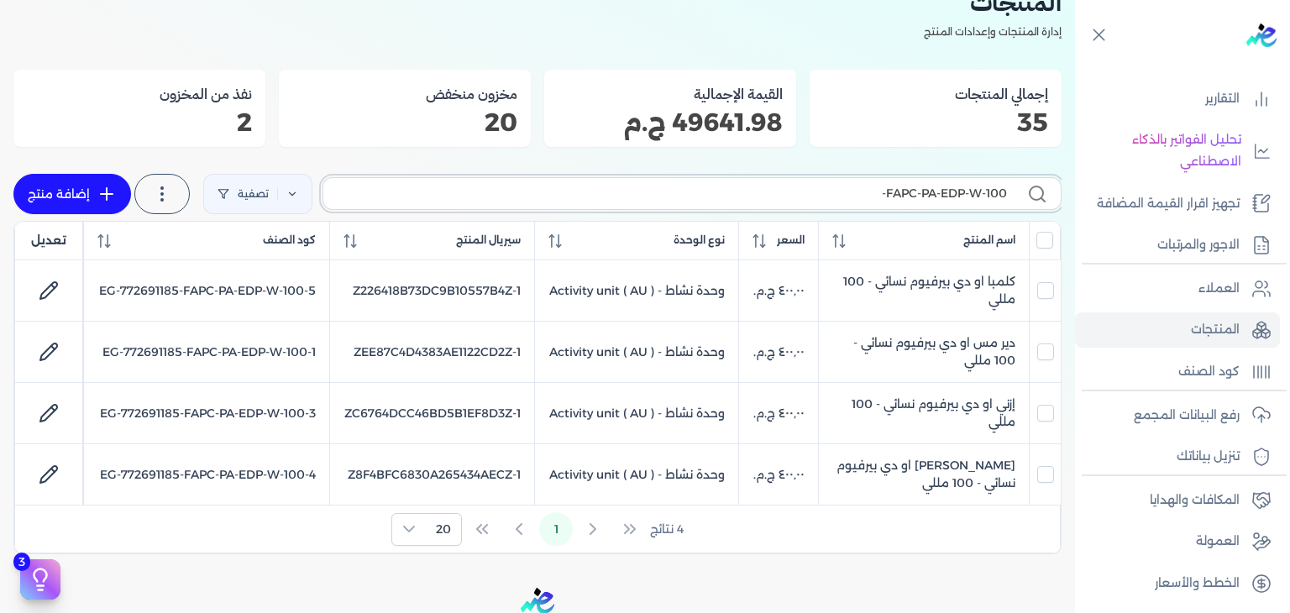
click at [978, 196] on input "FAPC-PA-EDP-W-100-" at bounding box center [672, 194] width 670 height 18
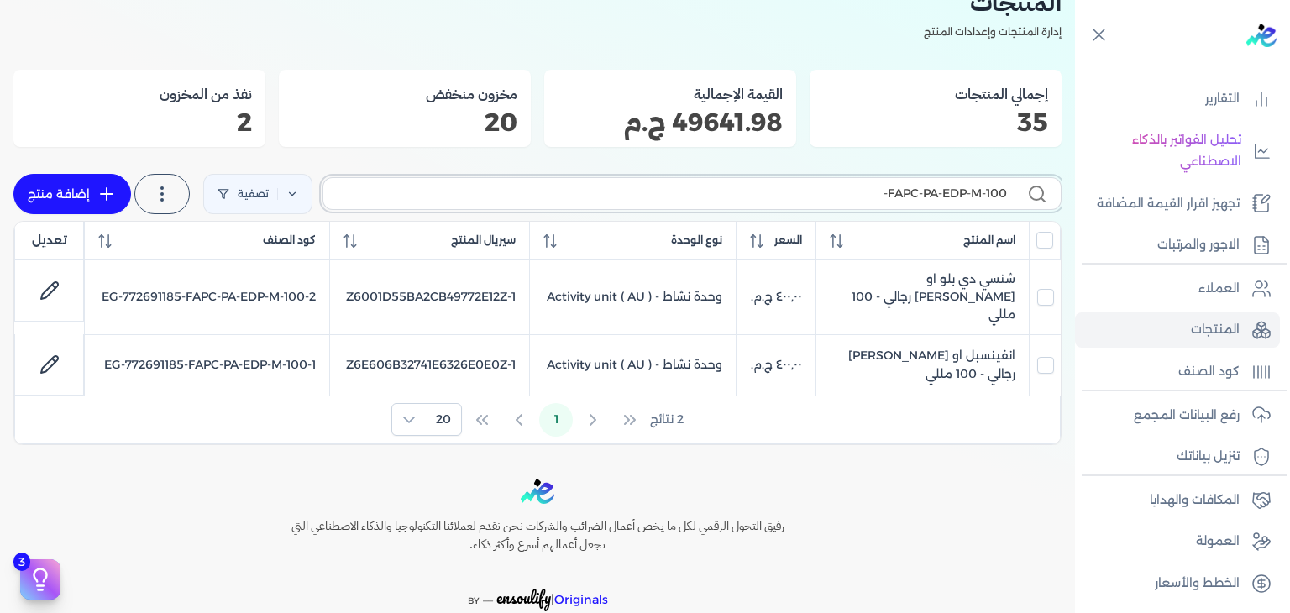
type input "FAPC-PA-EDP-M-100-"
click at [864, 198] on input "FAPC-PA-EDP-M-100-" at bounding box center [672, 194] width 670 height 18
checkbox input "false"
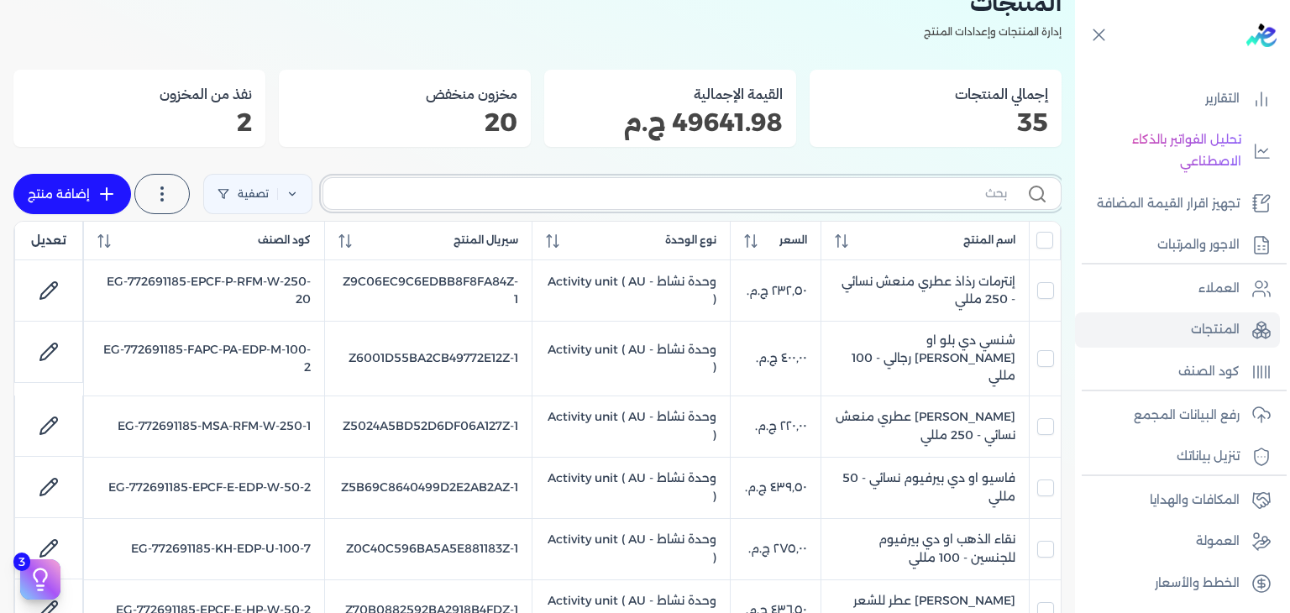
paste input "FAPC-PA-EDP-M-100-3"
type input "FAPC-PA-EDP-M-100-3"
checkbox input "false"
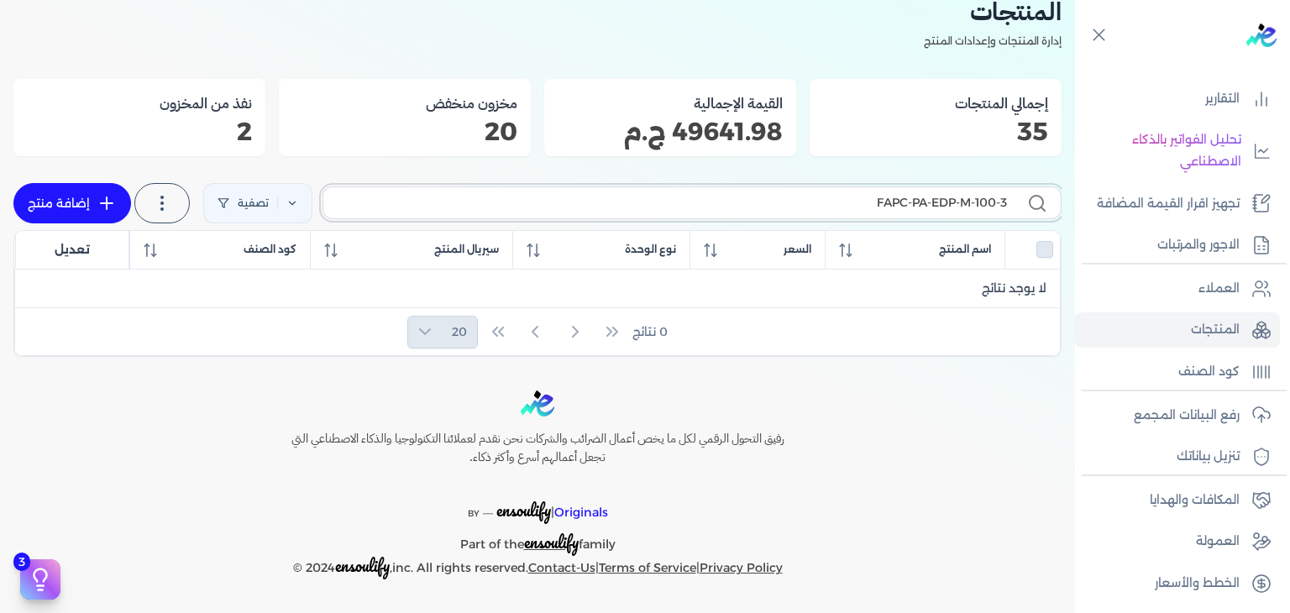
scroll to position [72, 0]
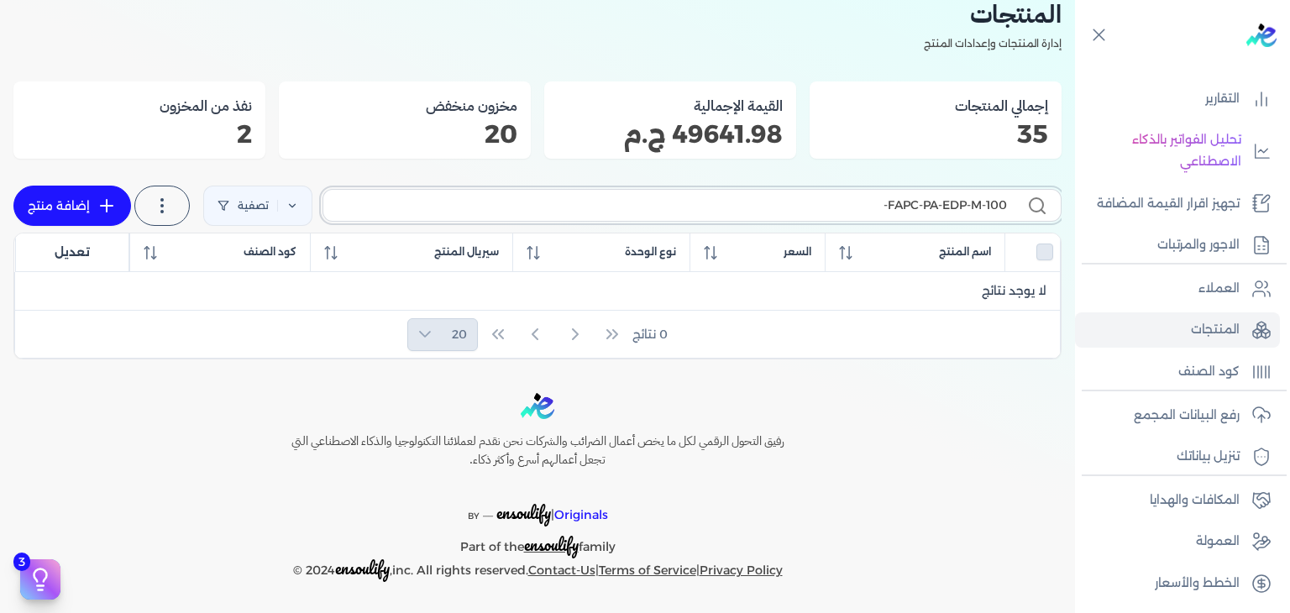
type input "FAPC-PA-EDP-M-100"
checkbox input "false"
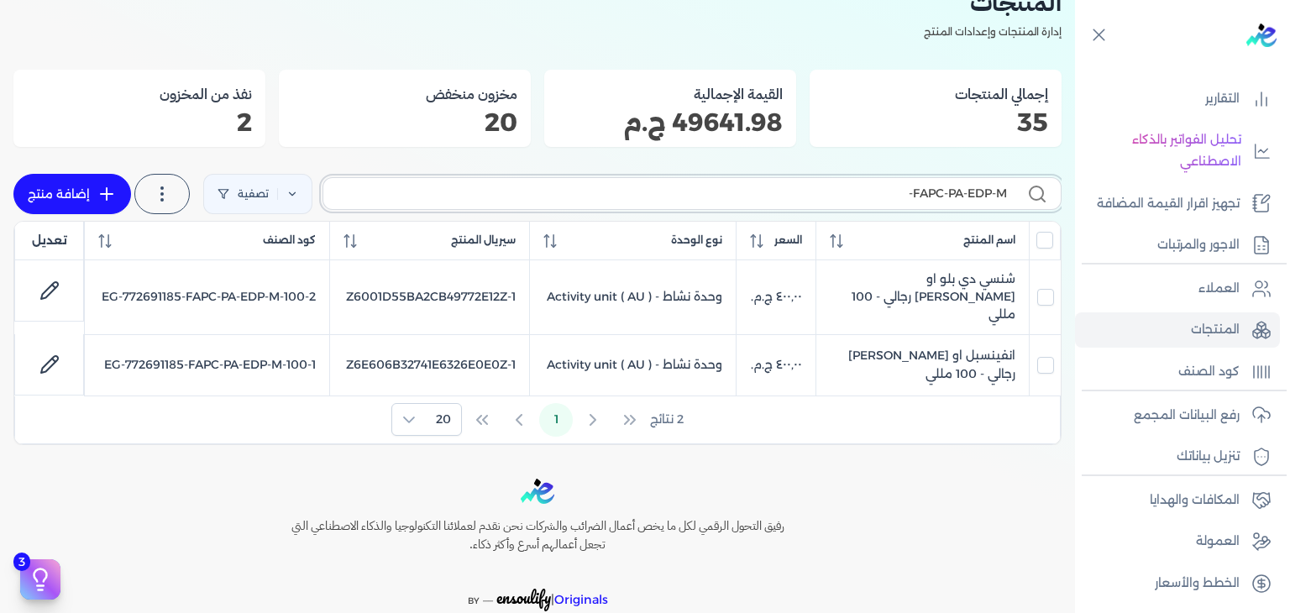
type input "FAPC-PA-EDP-M"
checkbox input "false"
type input "FAPC-PA-EDP-"
checkbox input "false"
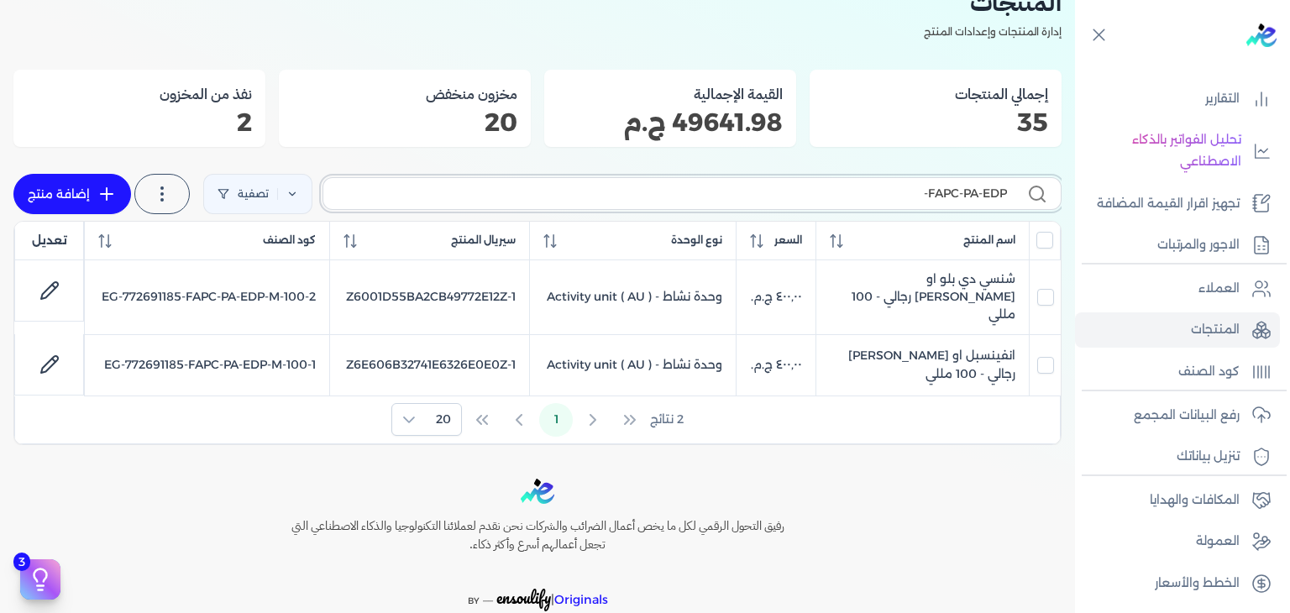
checkbox input "false"
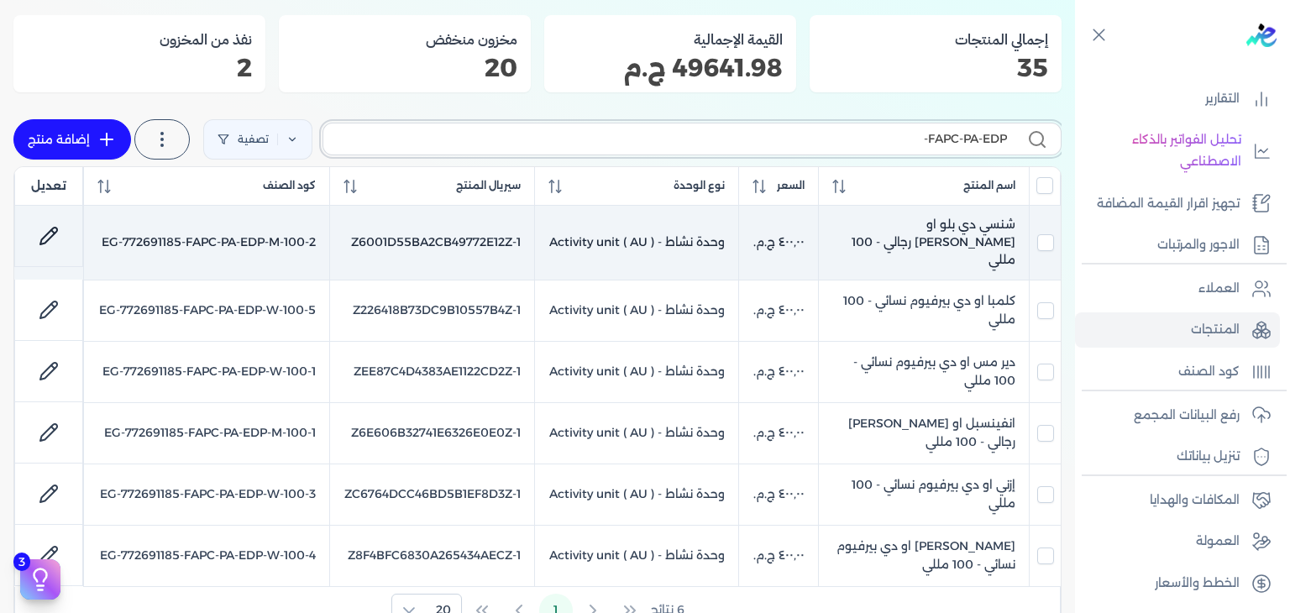
scroll to position [168, 0]
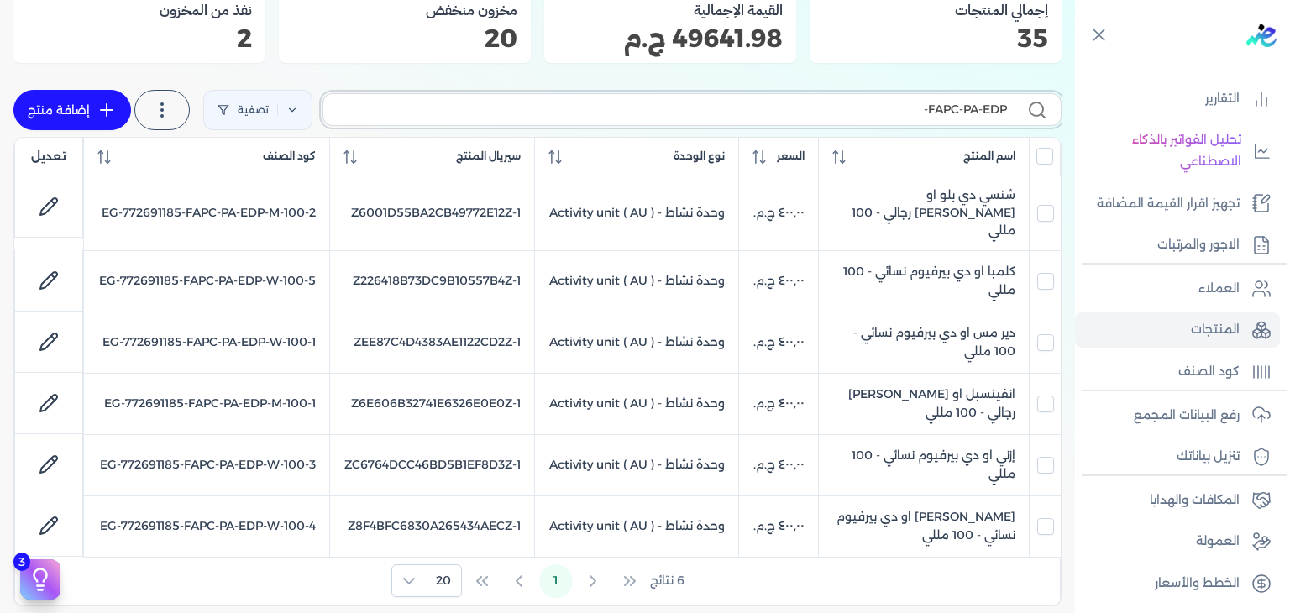
type input "FAPC-PA-EDP-"
